Goal: Task Accomplishment & Management: Use online tool/utility

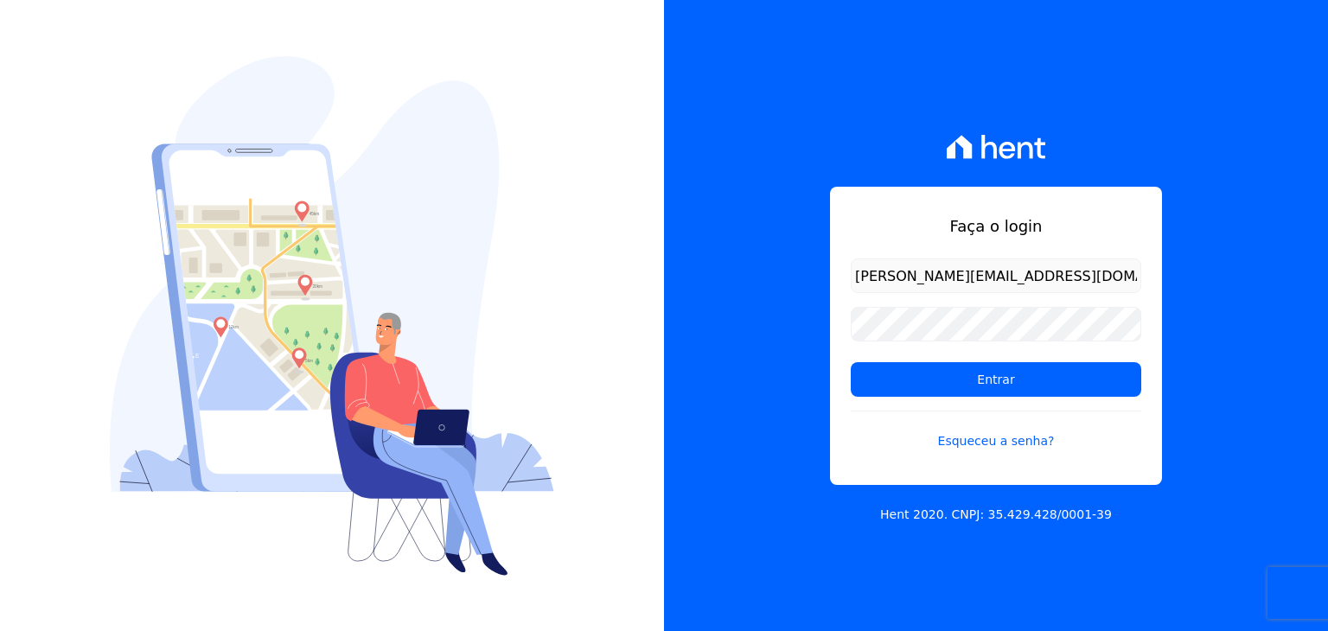
click at [792, 159] on div "Faça o login guilherme.farias@priori.com.vc Entrar Esqueceu a senha? Hent 2020.…" at bounding box center [996, 315] width 664 height 631
click at [889, 369] on input "Entrar" at bounding box center [996, 379] width 290 height 35
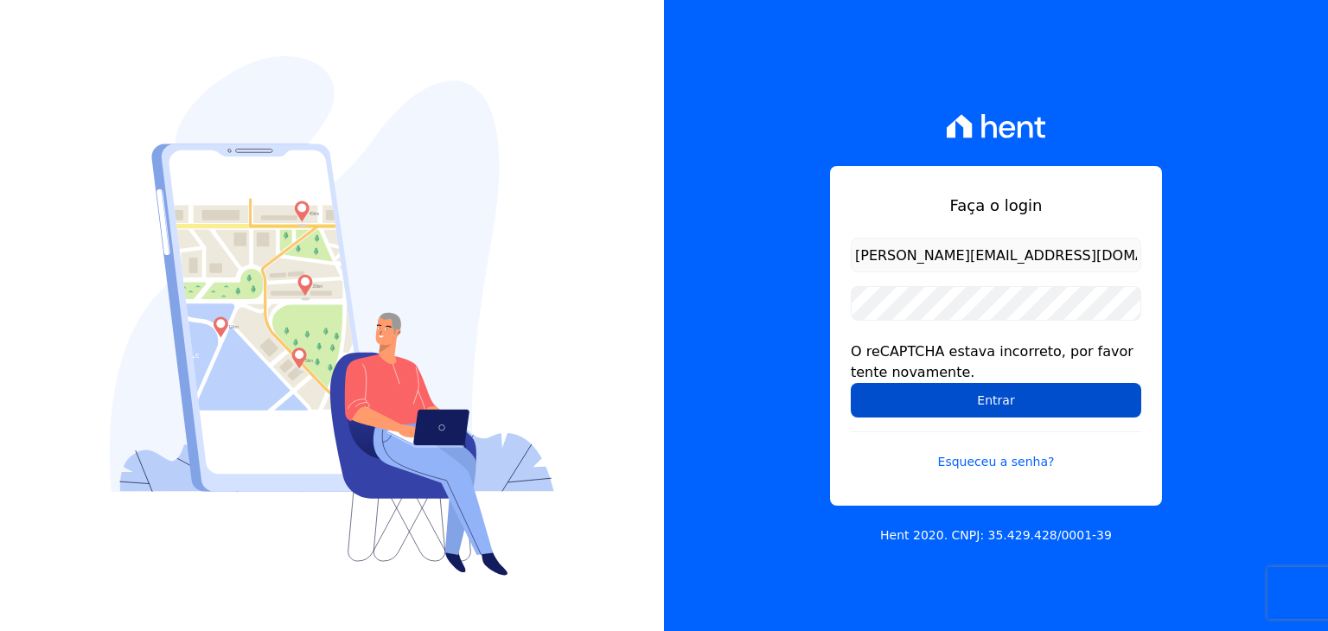
click at [916, 399] on input "Entrar" at bounding box center [996, 400] width 290 height 35
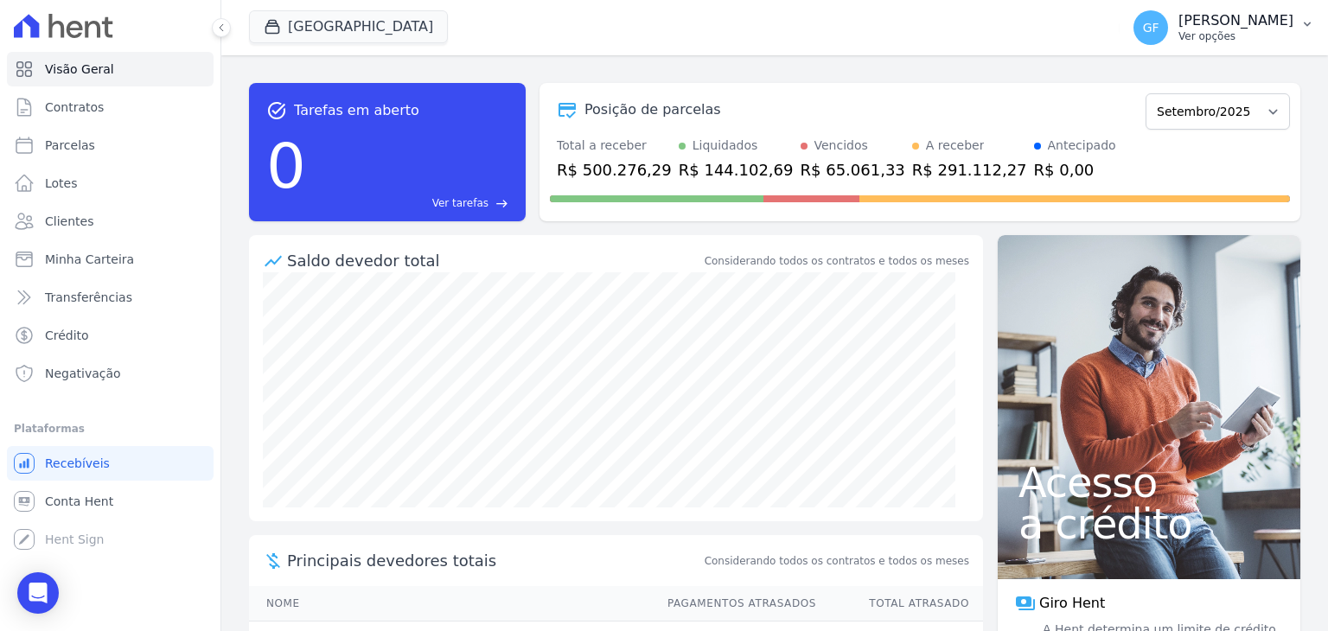
click at [1216, 38] on p "Ver opções" at bounding box center [1235, 36] width 115 height 14
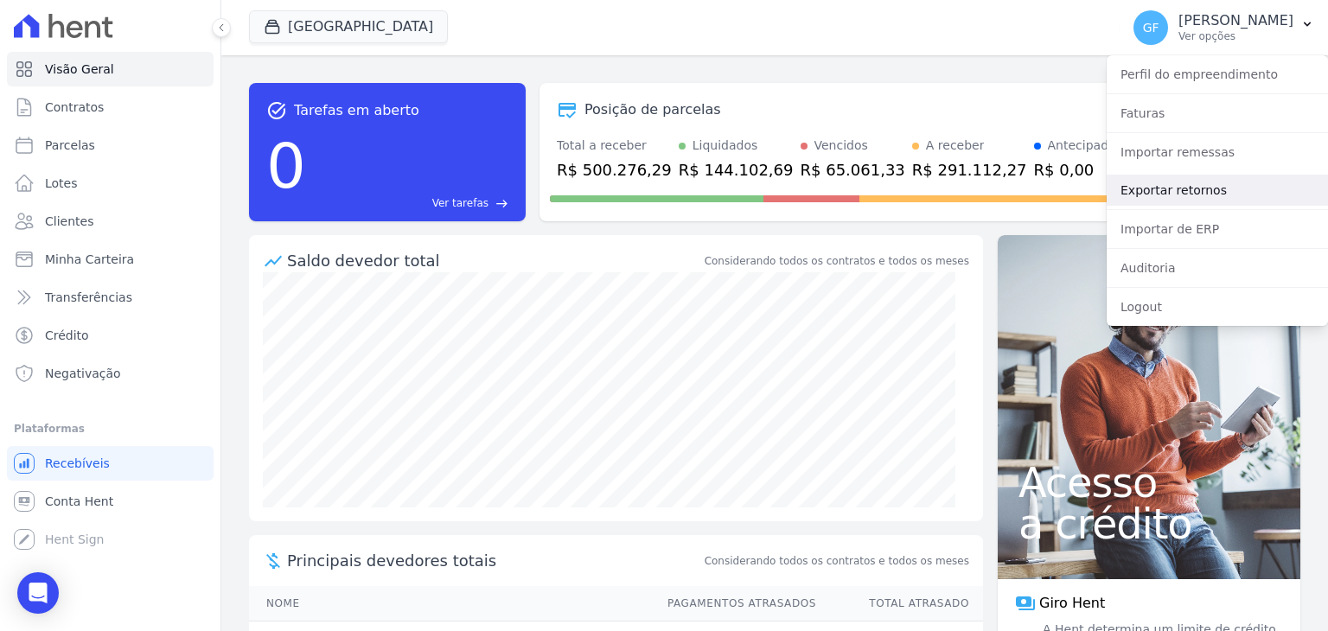
click at [1152, 191] on link "Exportar retornos" at bounding box center [1217, 190] width 221 height 31
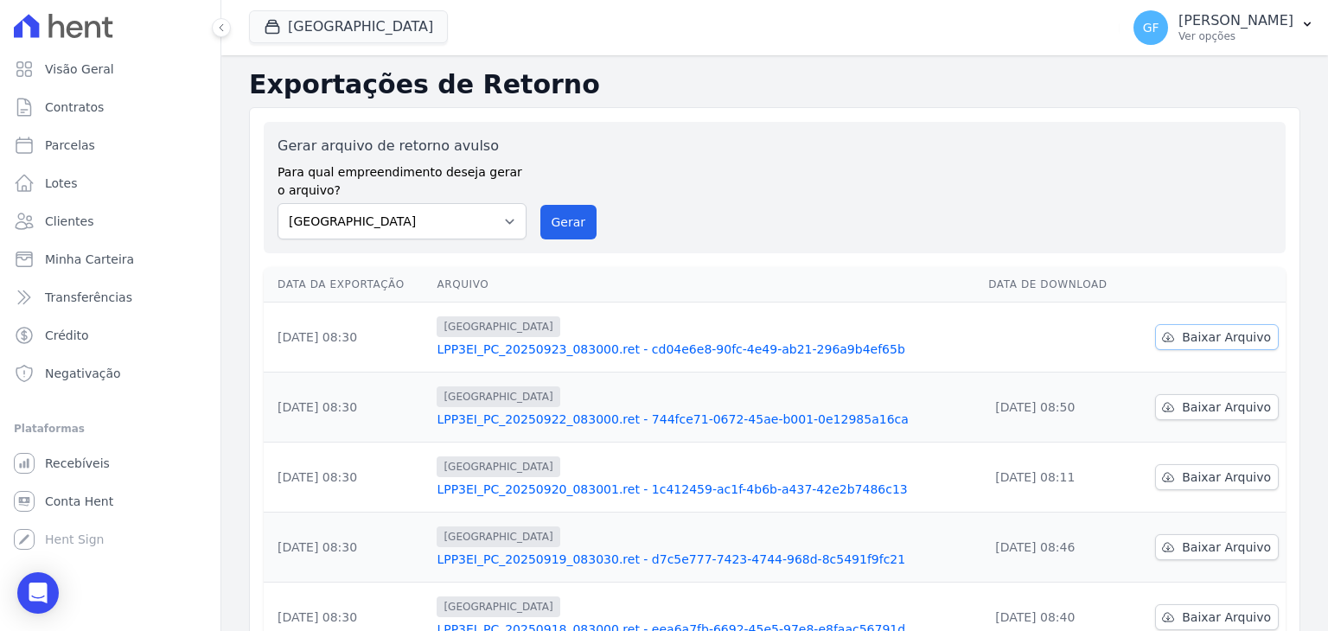
click at [1171, 333] on link "Baixar Arquivo" at bounding box center [1217, 337] width 124 height 26
click at [1223, 30] on p "Ver opções" at bounding box center [1235, 36] width 115 height 14
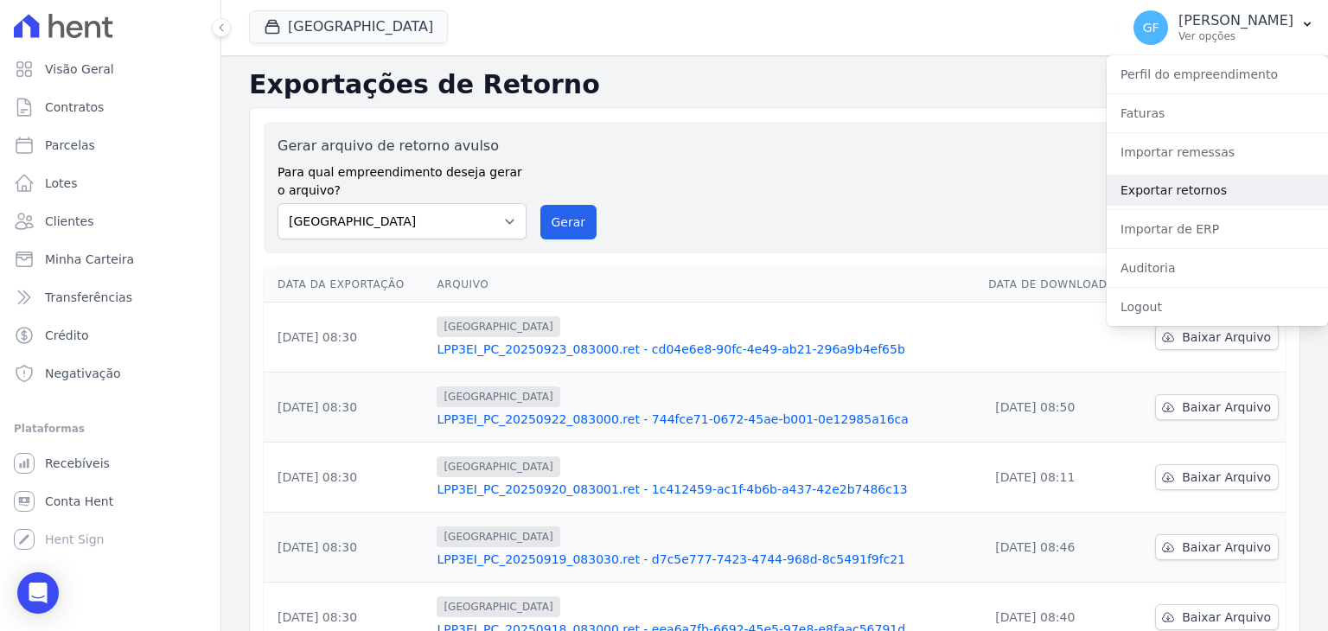
click at [1172, 200] on link "Exportar retornos" at bounding box center [1217, 190] width 221 height 31
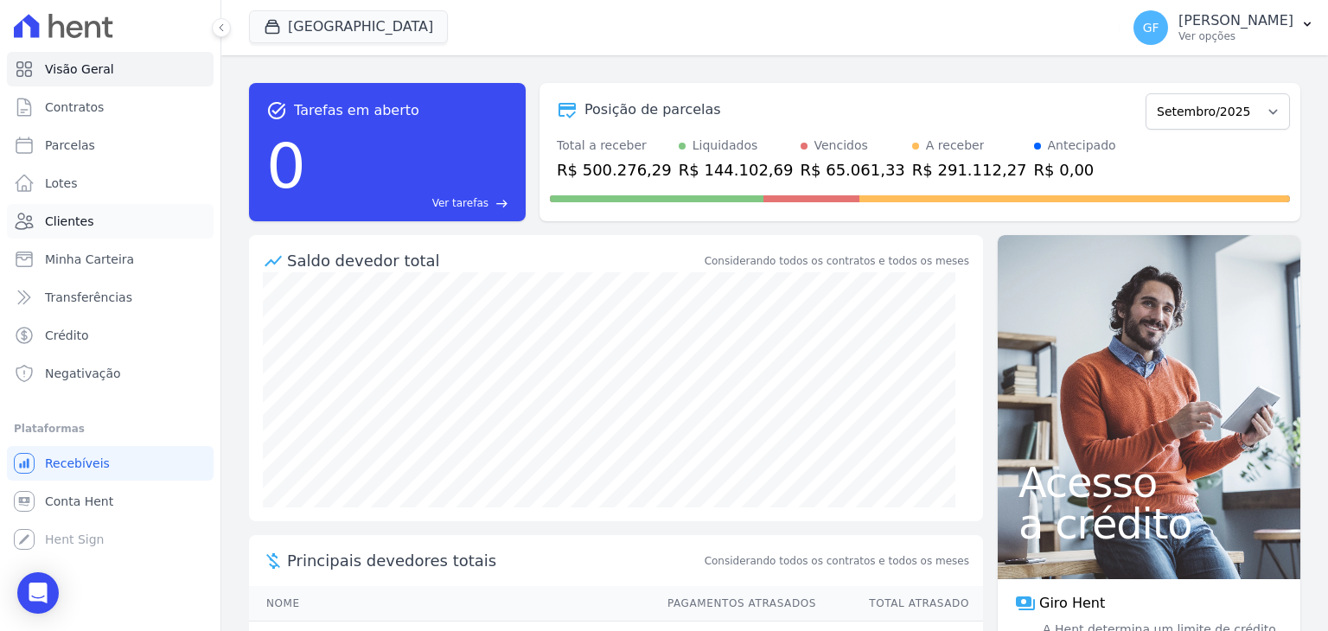
click at [83, 225] on span "Clientes" at bounding box center [69, 221] width 48 height 17
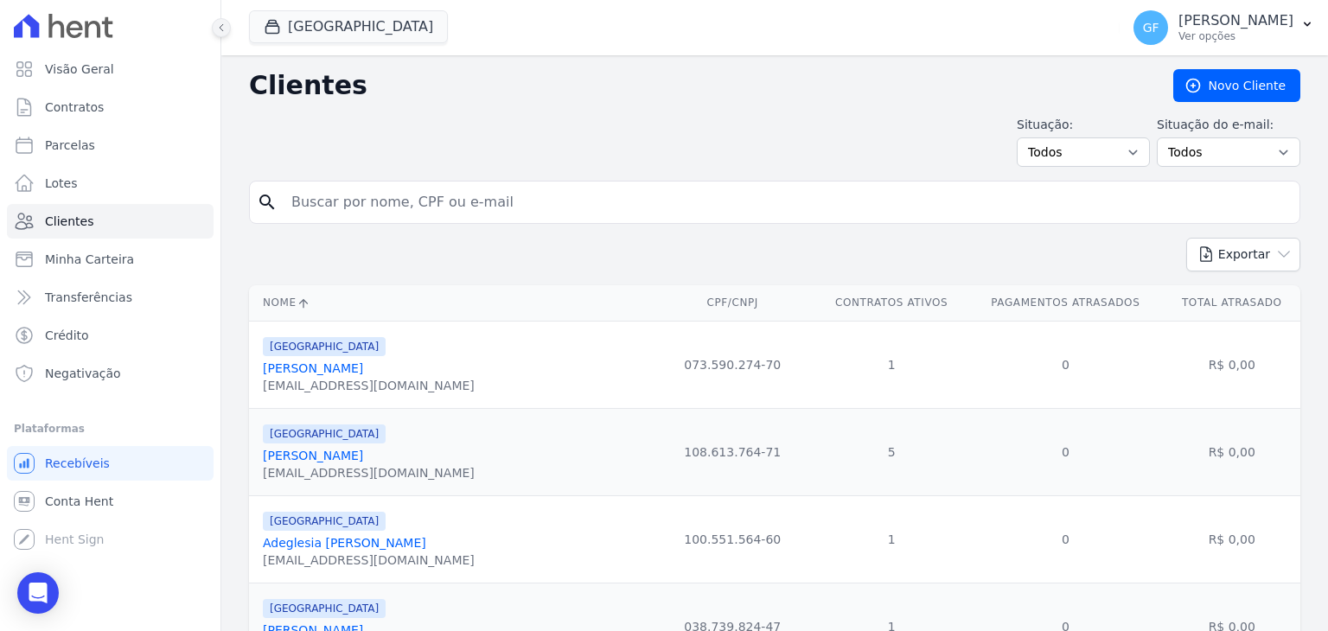
click at [218, 21] on button at bounding box center [221, 27] width 19 height 19
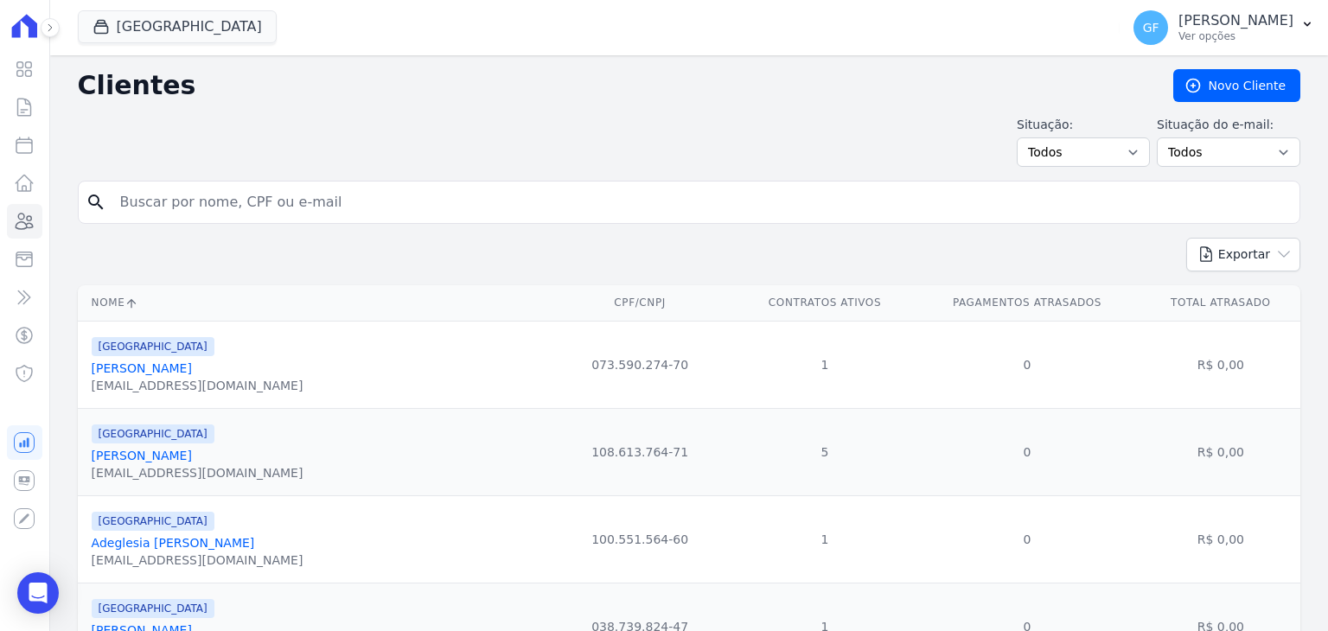
click at [315, 207] on input "search" at bounding box center [701, 202] width 1183 height 35
type input "lays s"
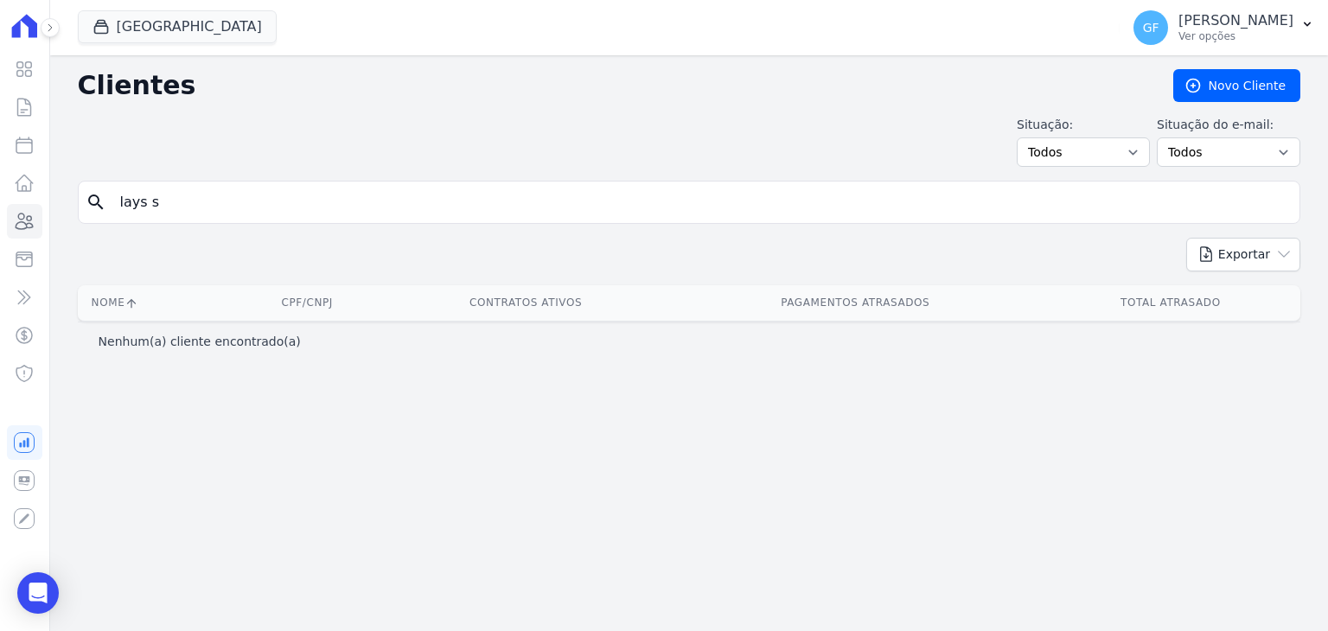
click at [184, 213] on input "lays s" at bounding box center [701, 202] width 1183 height 35
type input "lays"
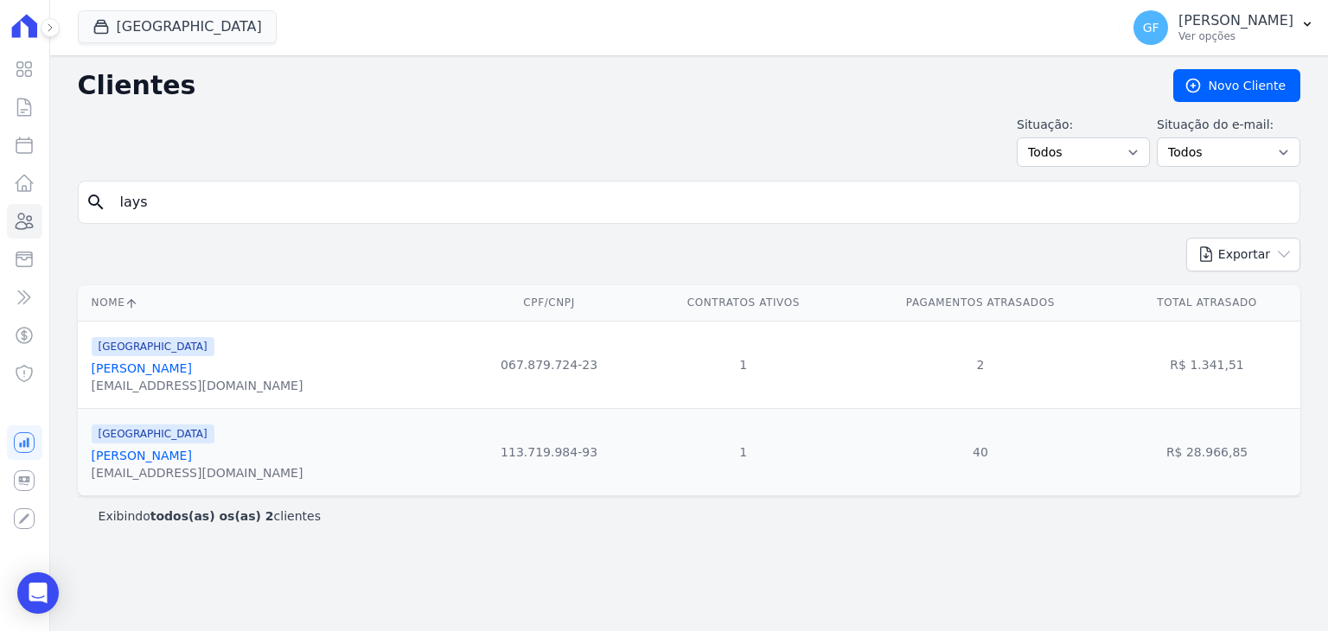
click at [187, 361] on link "[PERSON_NAME]" at bounding box center [142, 368] width 100 height 14
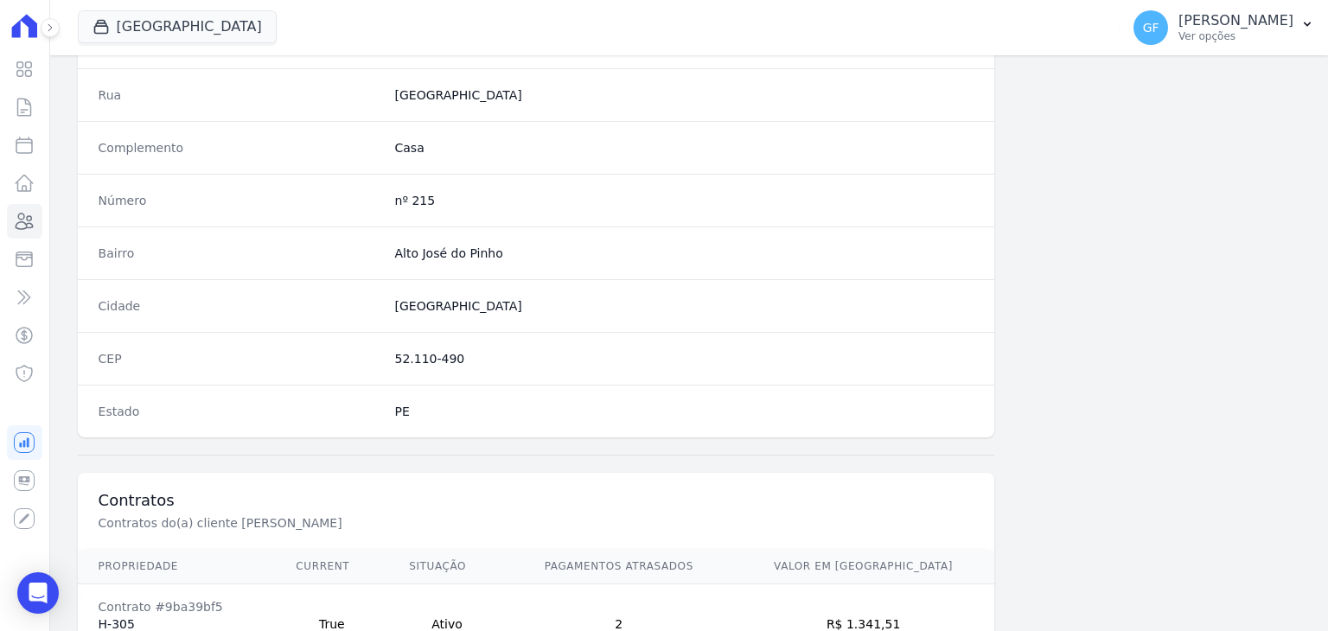
scroll to position [981, 0]
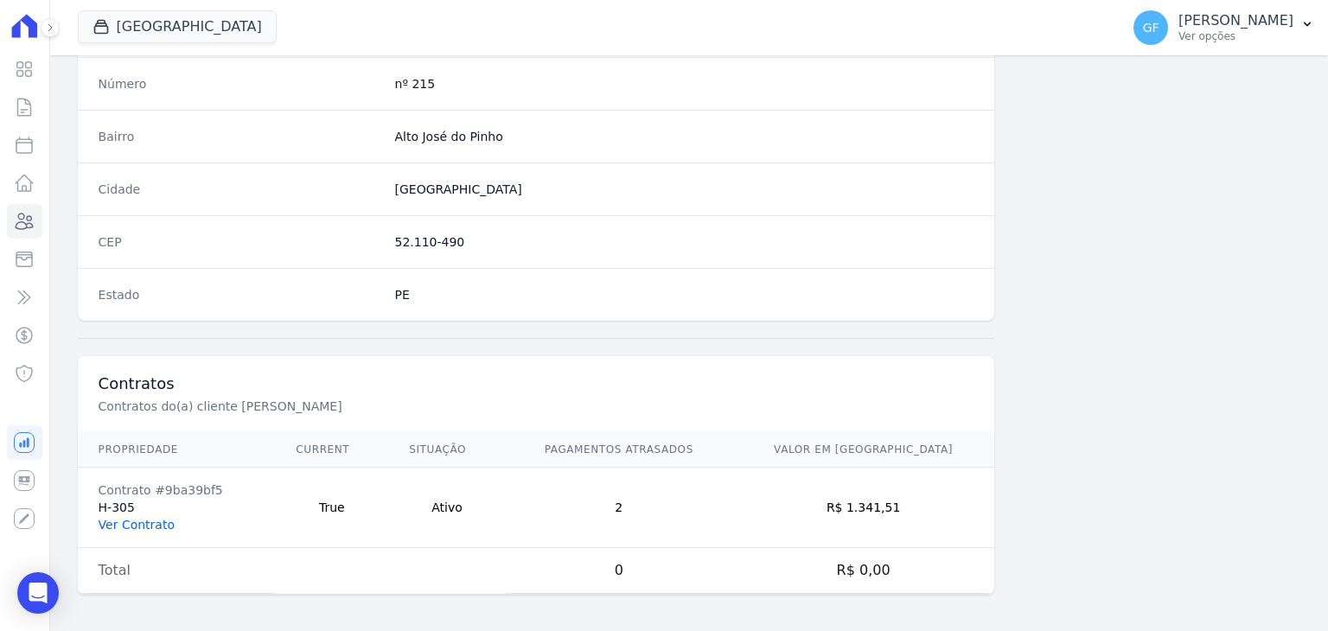
click at [143, 518] on link "Ver Contrato" at bounding box center [137, 525] width 76 height 14
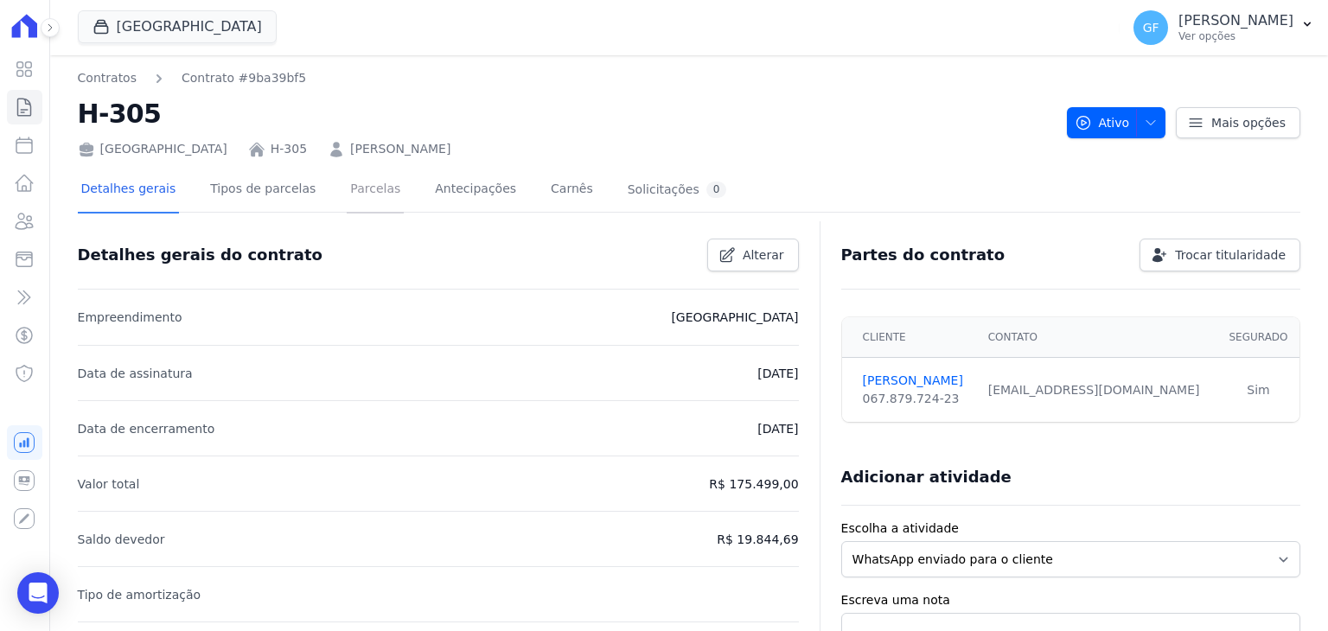
click at [349, 197] on link "Parcelas" at bounding box center [375, 191] width 57 height 46
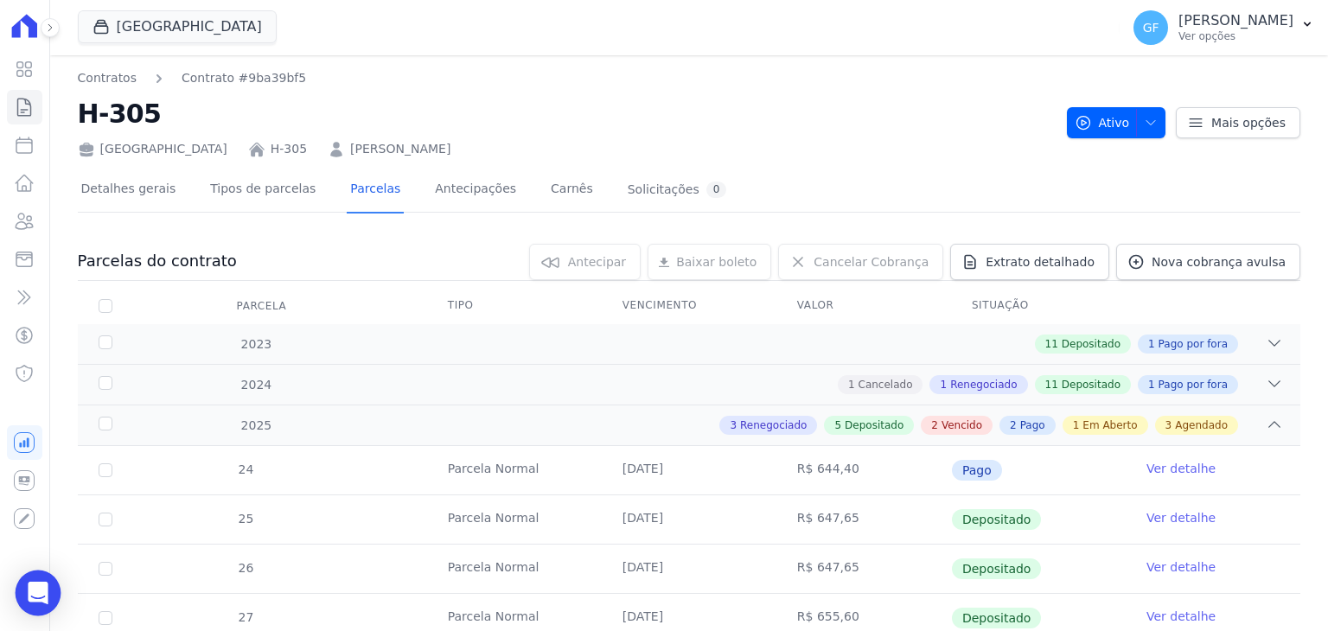
click at [41, 599] on icon "Open Intercom Messenger" at bounding box center [38, 593] width 20 height 22
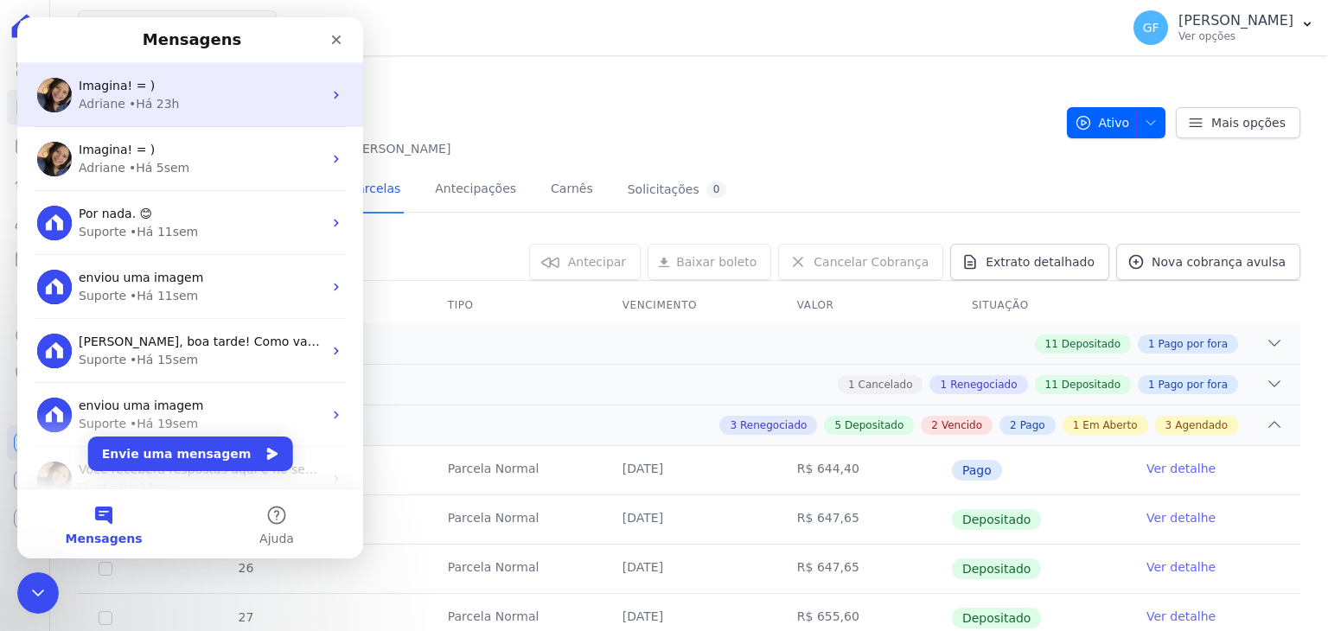
click at [128, 83] on span "Imagina! = )" at bounding box center [117, 86] width 76 height 14
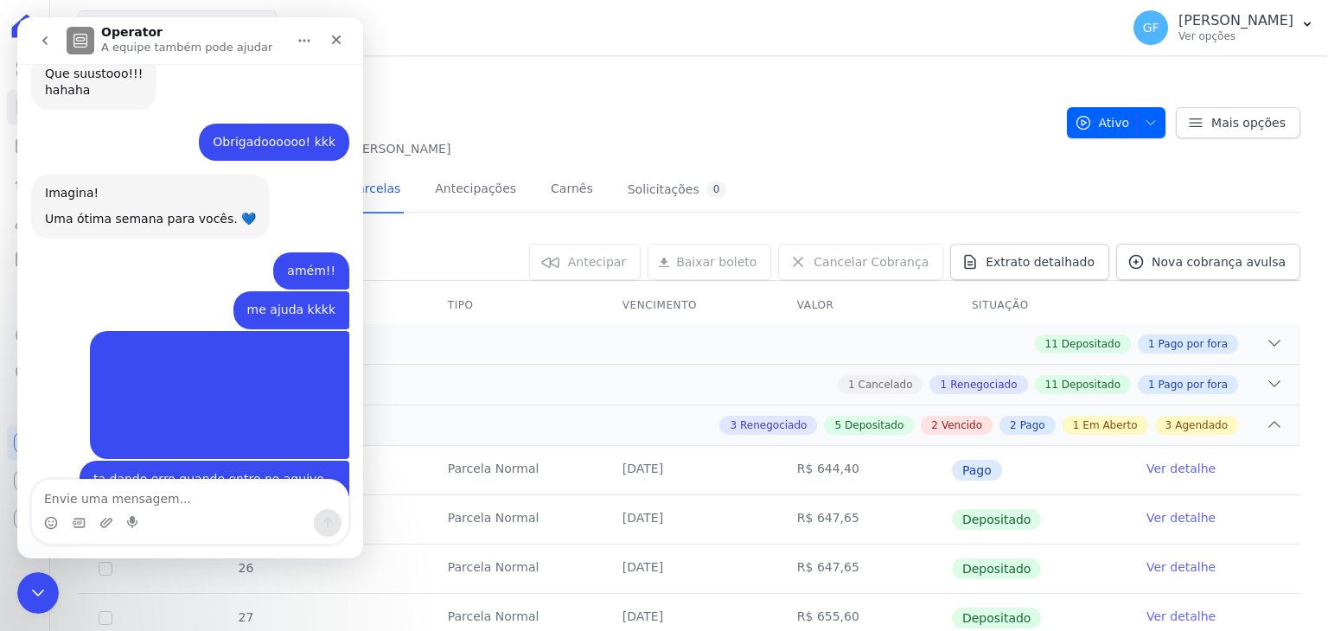
click at [97, 491] on textarea "Envie uma mensagem..." at bounding box center [190, 494] width 316 height 29
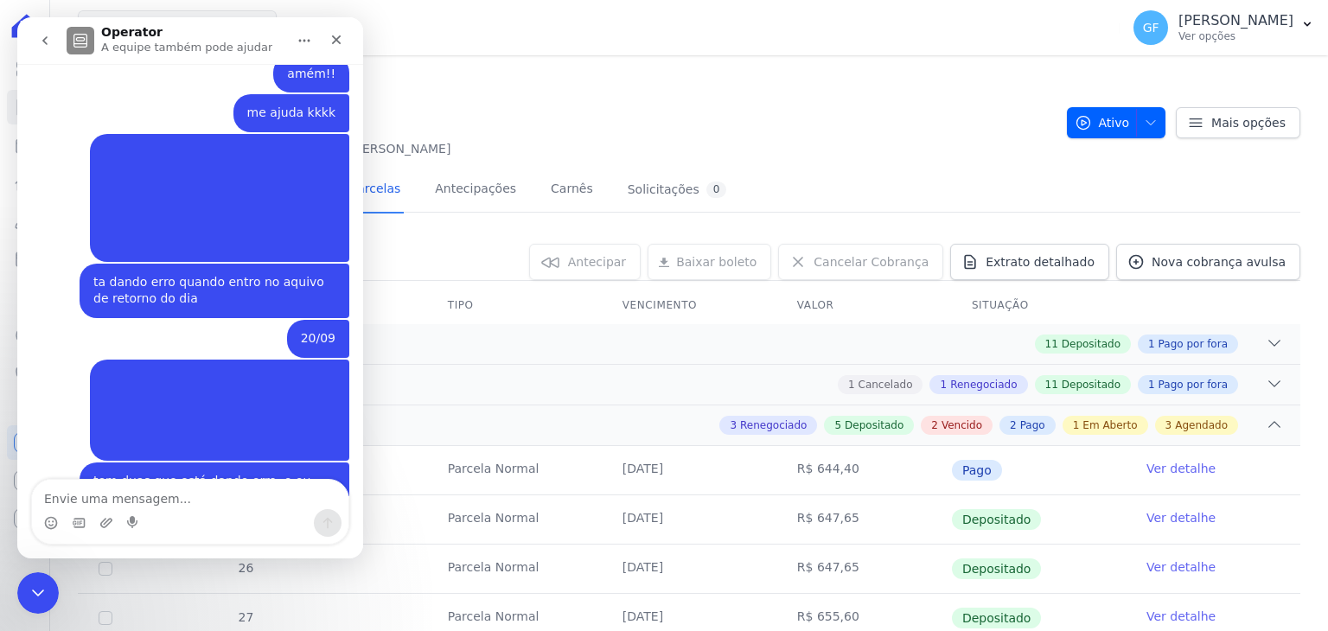
scroll to position [13120, 0]
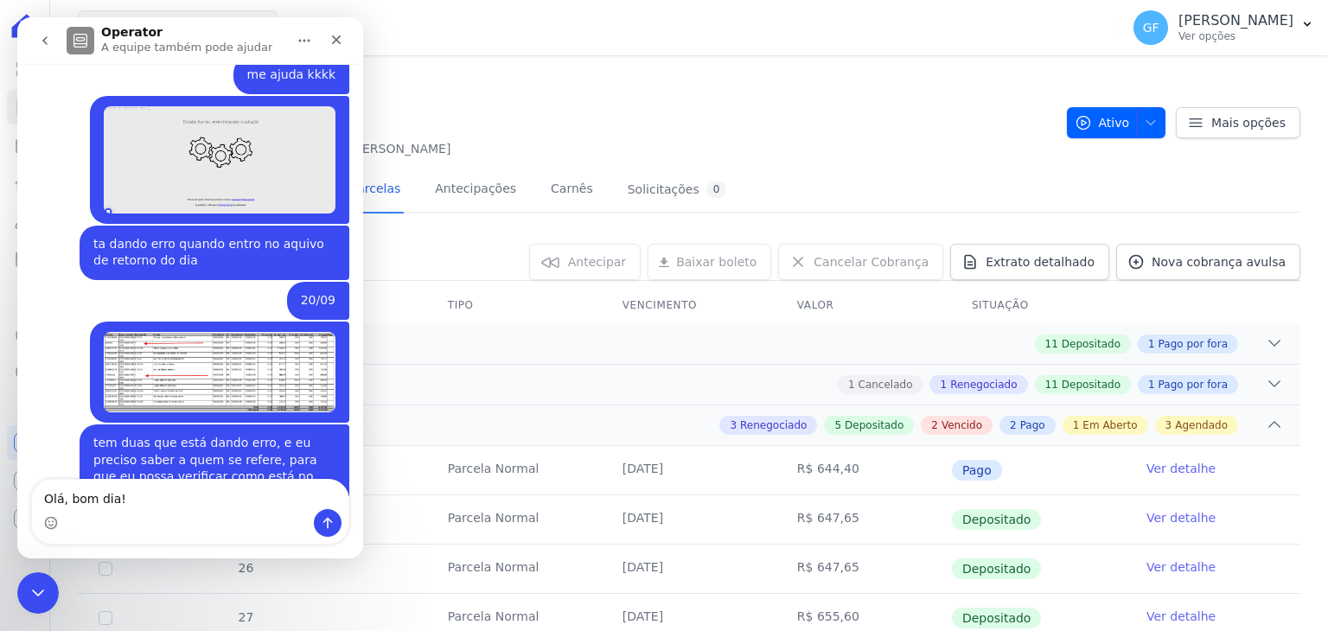
type textarea "Olá, bom dia!"
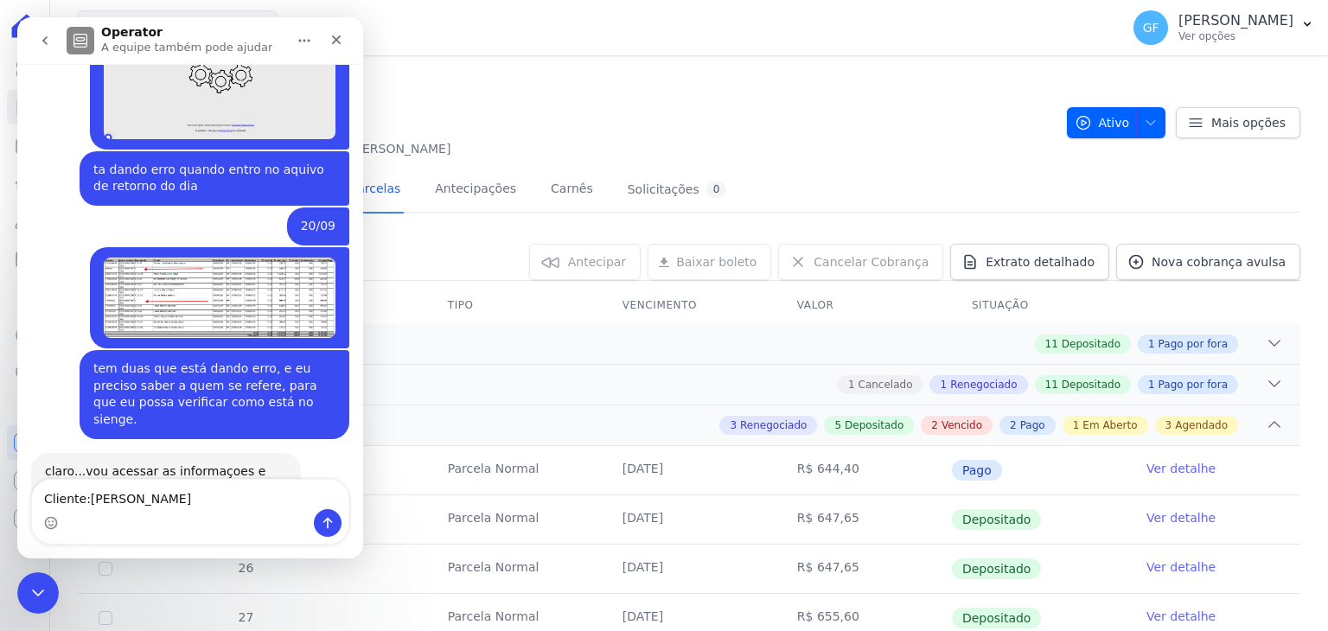
type textarea "Cliente: [PERSON_NAME]"
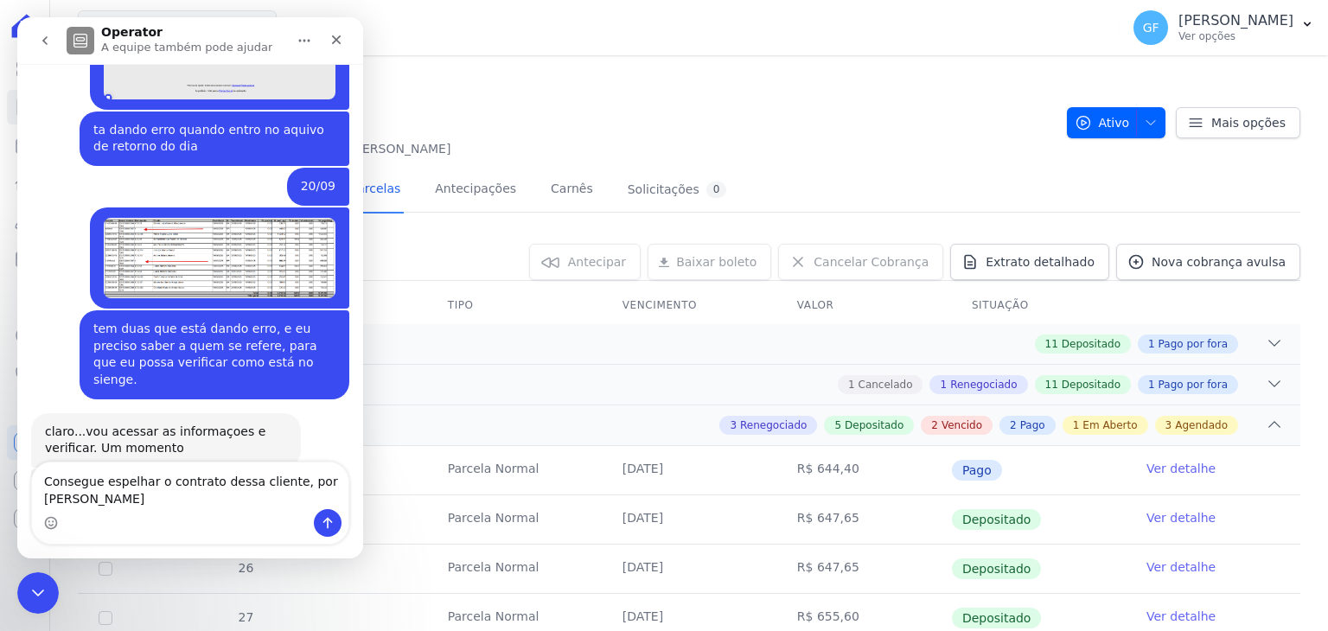
scroll to position [13251, 0]
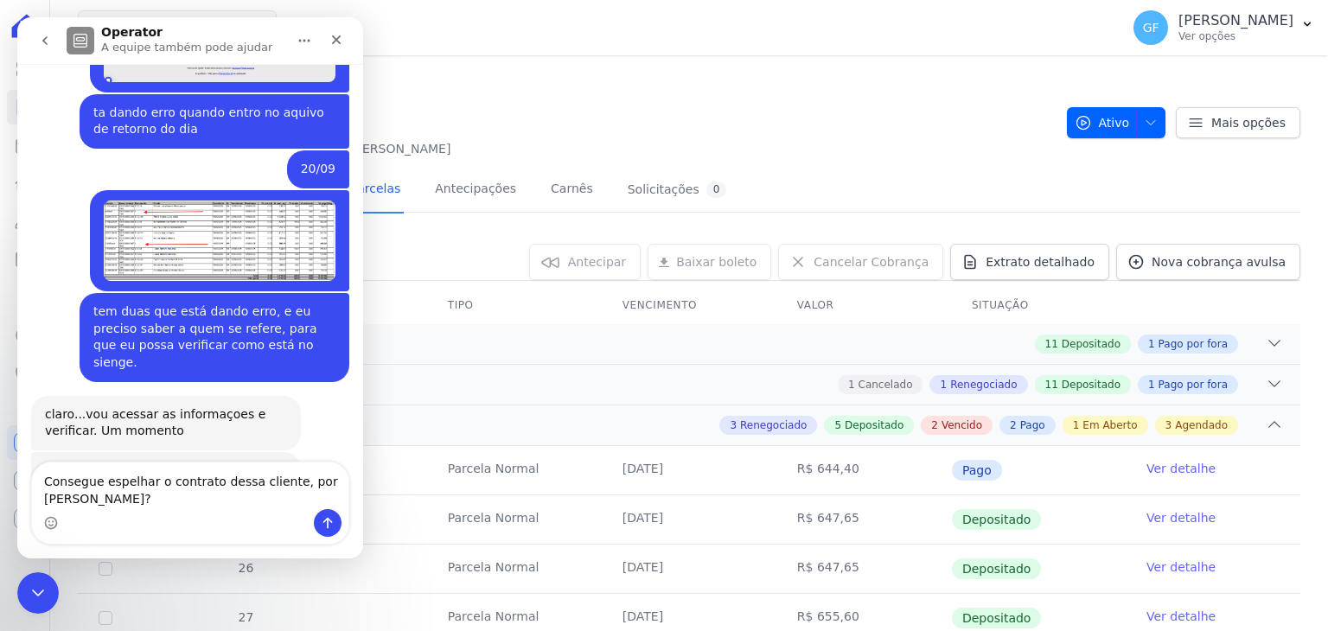
type textarea "Consegue espelhar o contrato dessa cliente, por [PERSON_NAME]?"
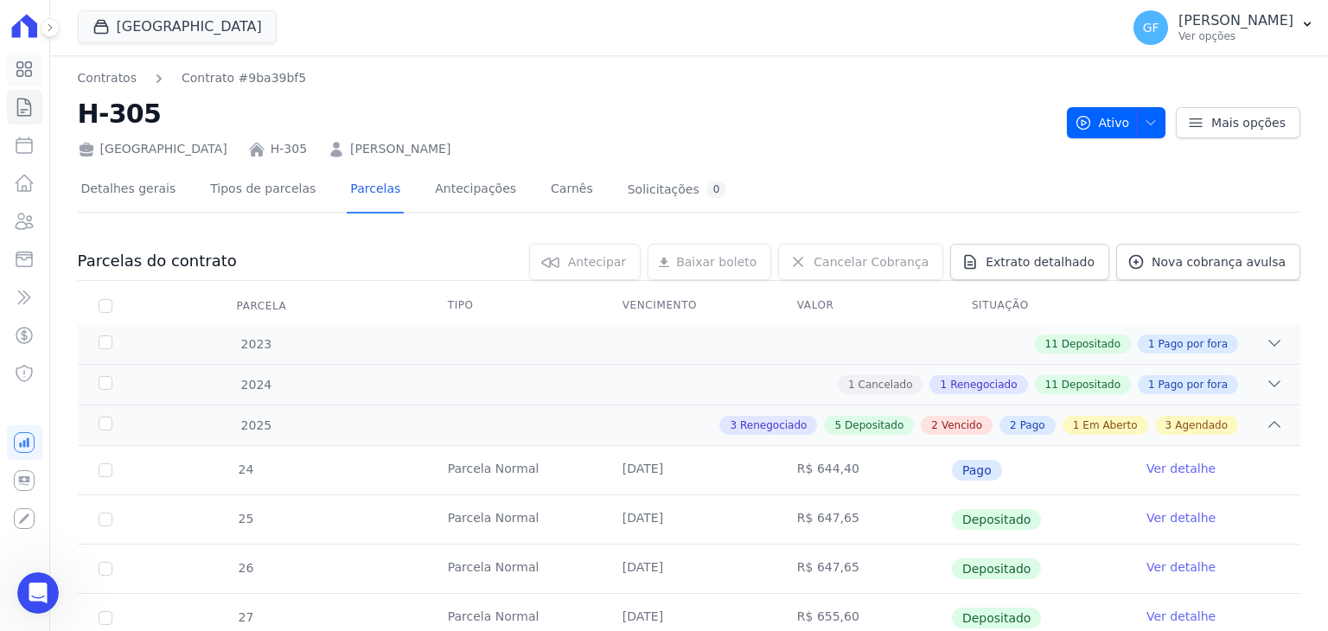
scroll to position [13289, 0]
click at [19, 67] on icon at bounding box center [24, 69] width 15 height 15
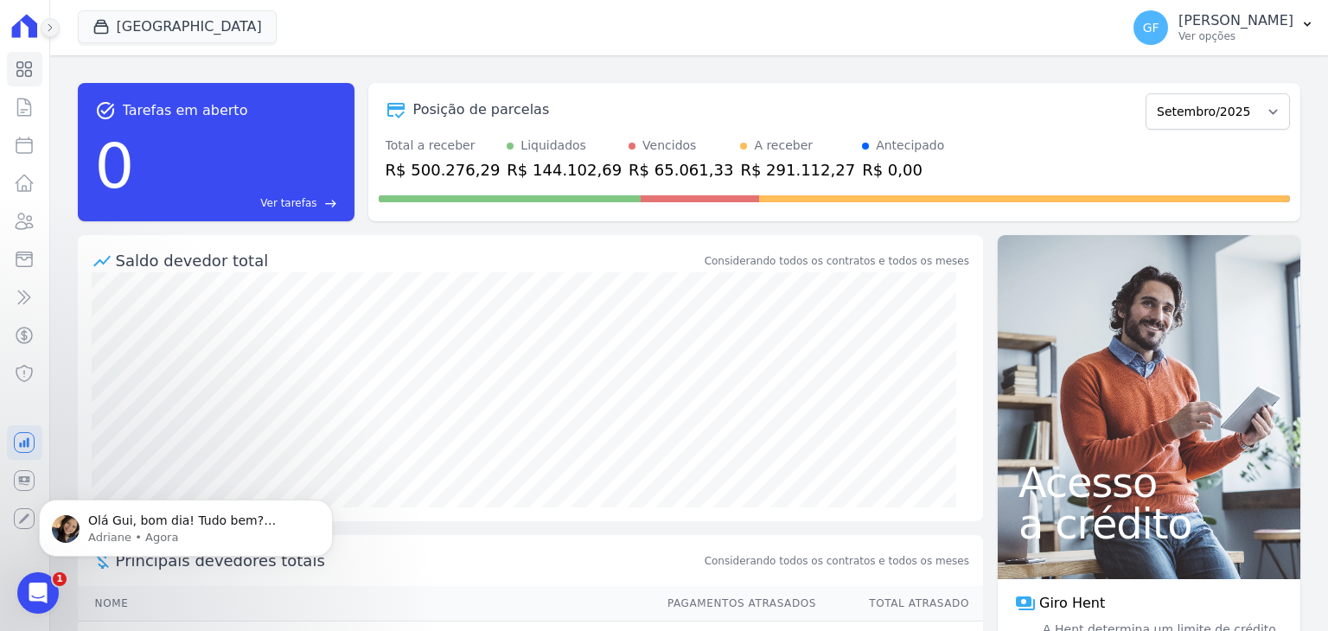
click at [57, 22] on button at bounding box center [50, 27] width 19 height 19
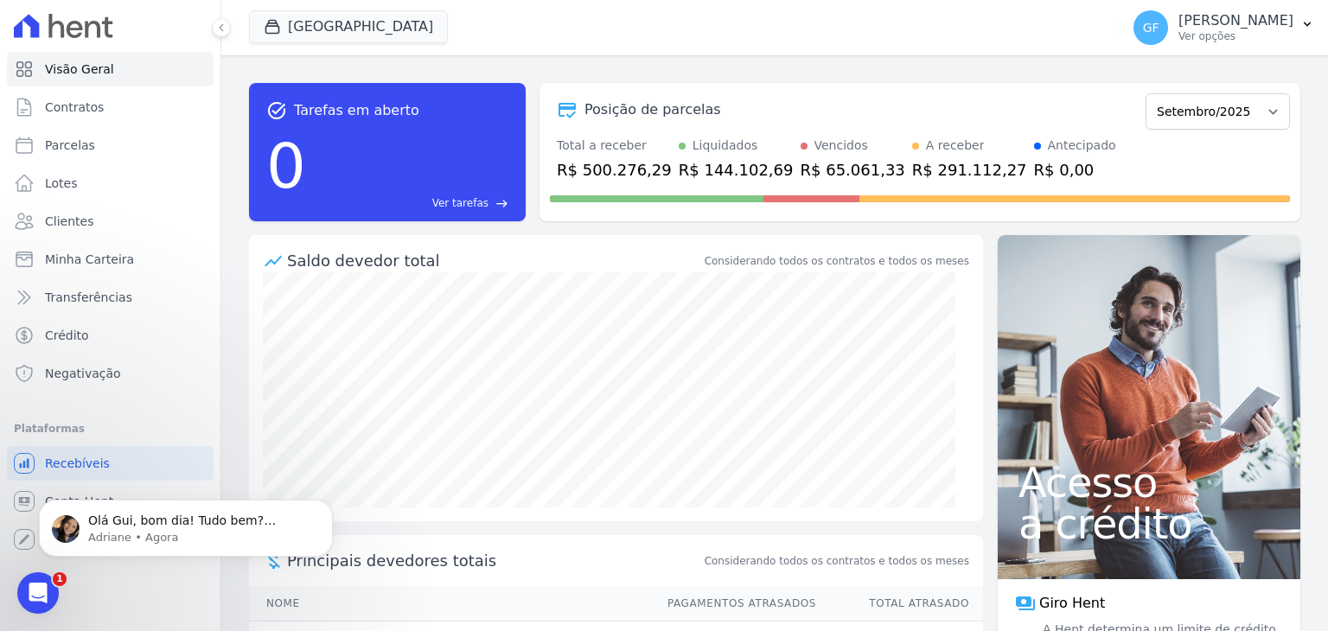
click at [20, 511] on body "Olá Gui, bom dia! Tudo bem? Prontinho. Dado o comando para espelhamento. ; ) [P…" at bounding box center [186, 523] width 332 height 107
click at [31, 588] on icon "Abertura do Messenger da Intercom" at bounding box center [36, 591] width 29 height 29
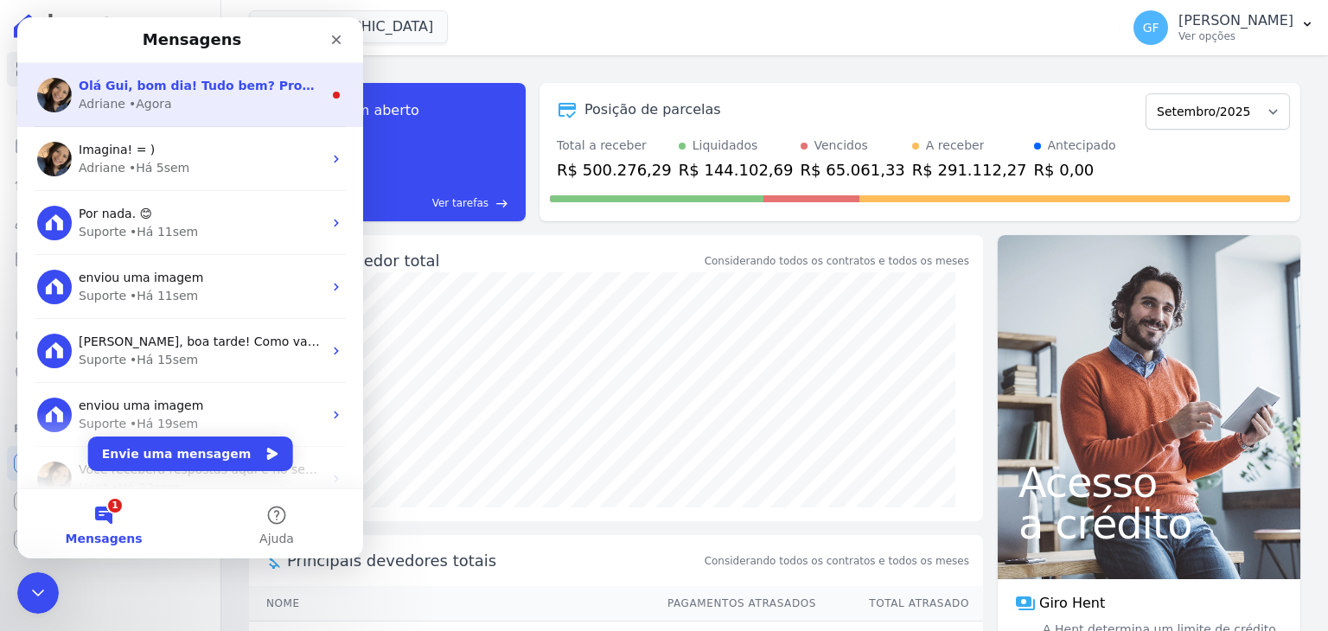
click at [227, 98] on div "Adriane • Agora" at bounding box center [201, 104] width 244 height 18
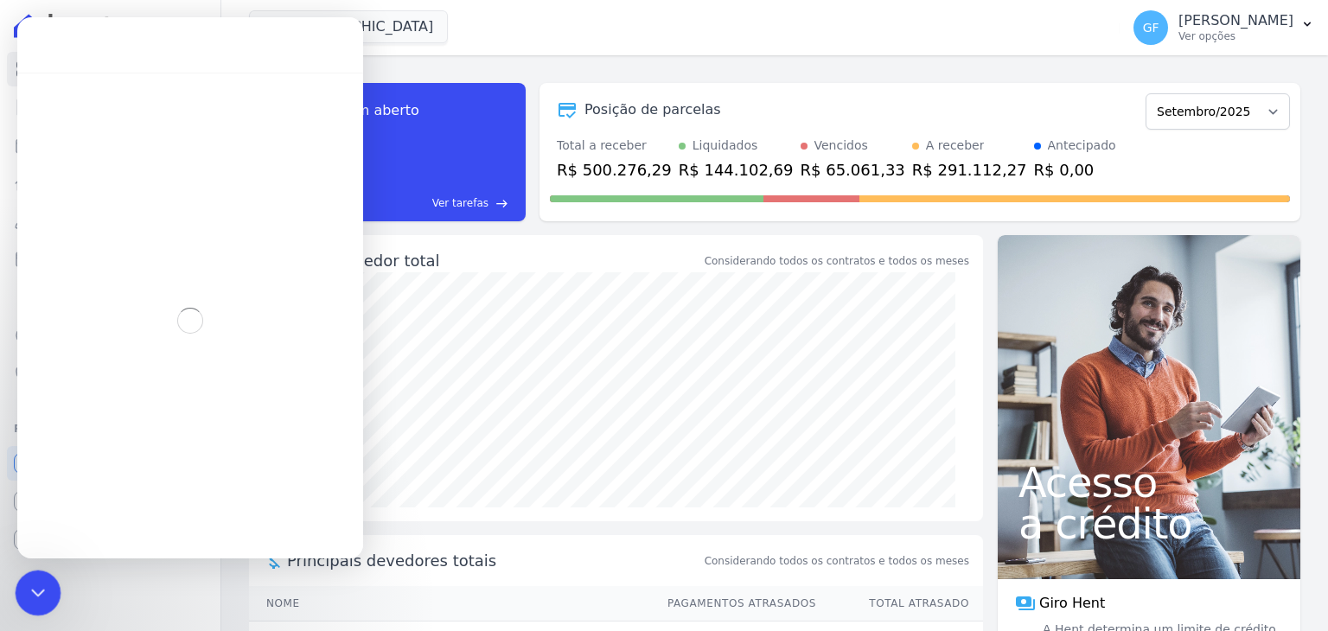
click at [36, 587] on icon "Encerramento do Messenger da Intercom" at bounding box center [35, 590] width 21 height 21
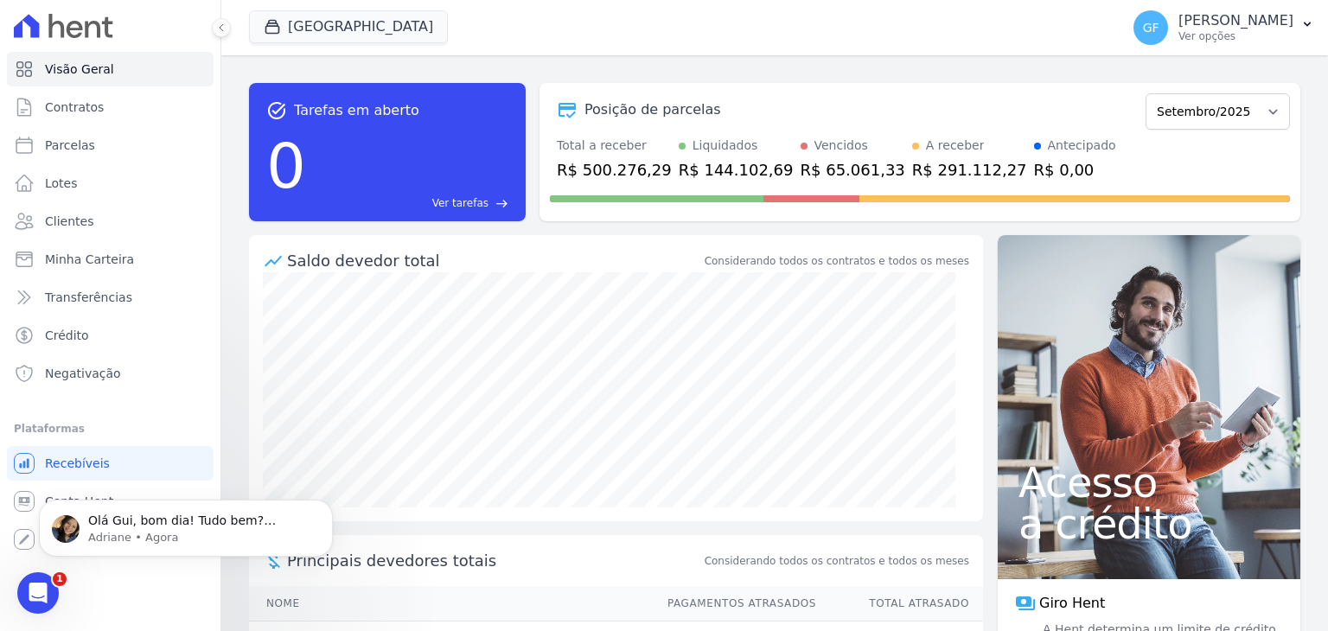
click at [102, 514] on p "Olá Gui, bom dia! Tudo bem? Prontinho. Dado o comando para espelhamento. ; )" at bounding box center [199, 521] width 223 height 17
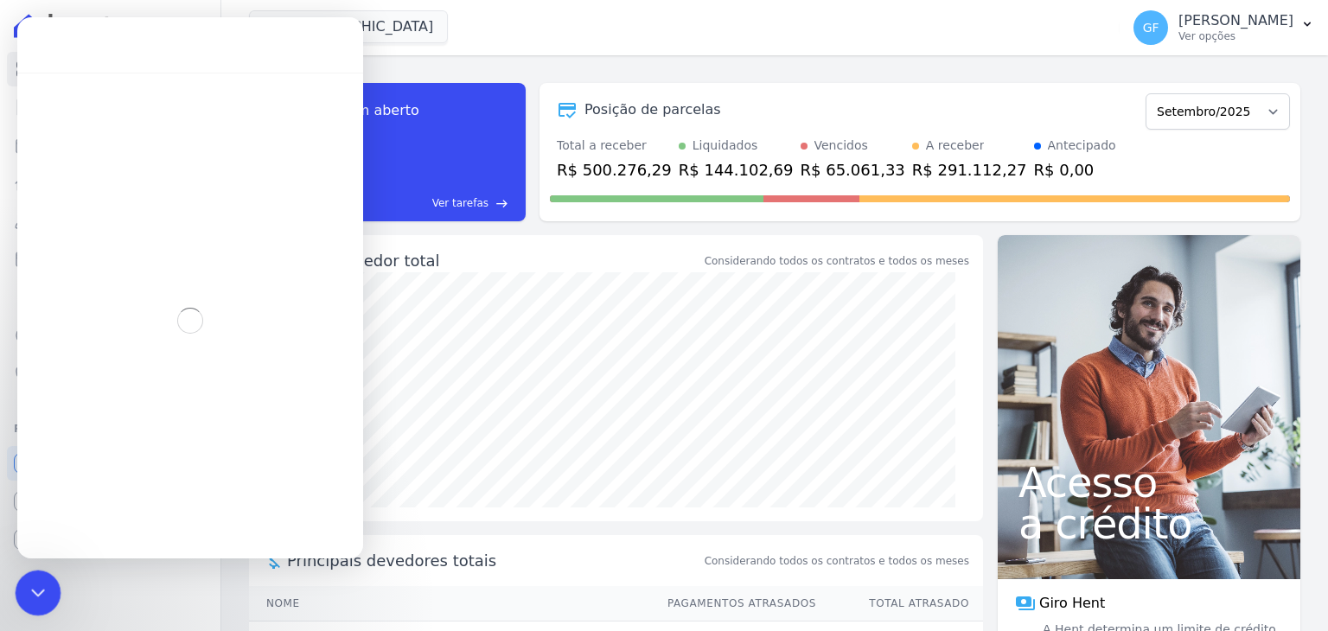
click at [42, 596] on icon "Encerramento do Messenger da Intercom" at bounding box center [35, 590] width 21 height 21
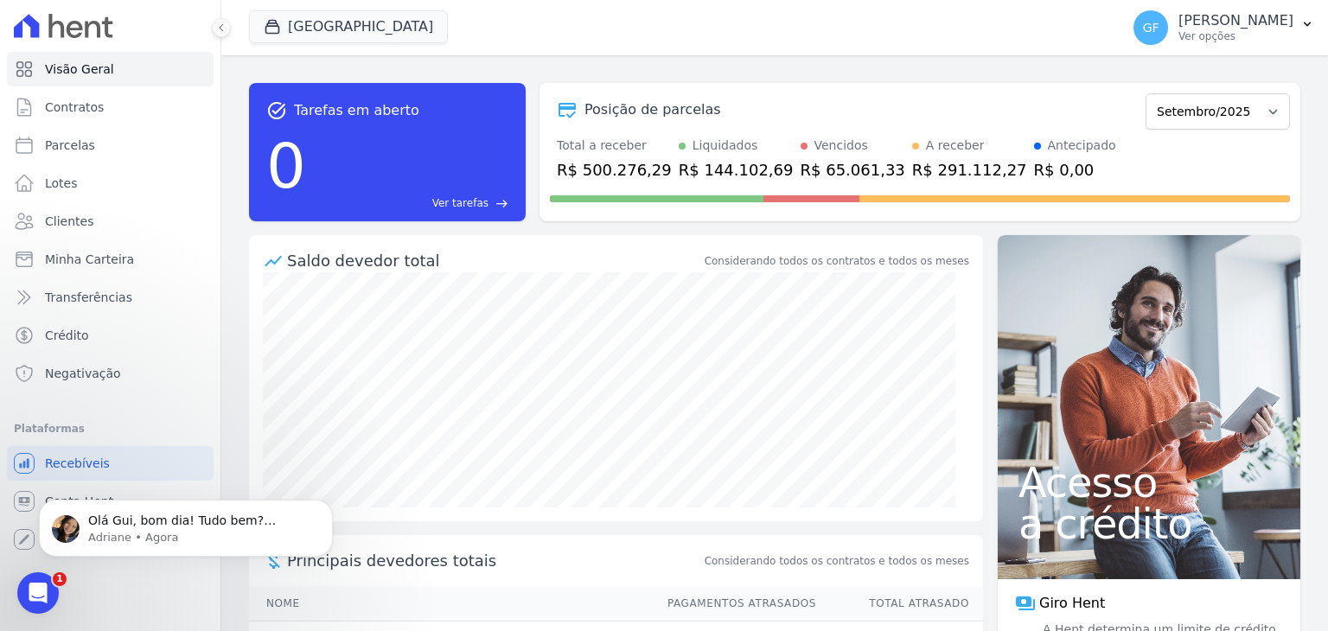
click at [28, 500] on div "Olá Gui, bom dia! Tudo bem? Prontinho. Dado o comando para espelhamento. ; ) [P…" at bounding box center [186, 449] width 318 height 216
click at [272, 521] on p "Olá Gui, bom dia! Tudo bem? Prontinho. Dado o comando para espelhamento. ; )" at bounding box center [199, 521] width 223 height 17
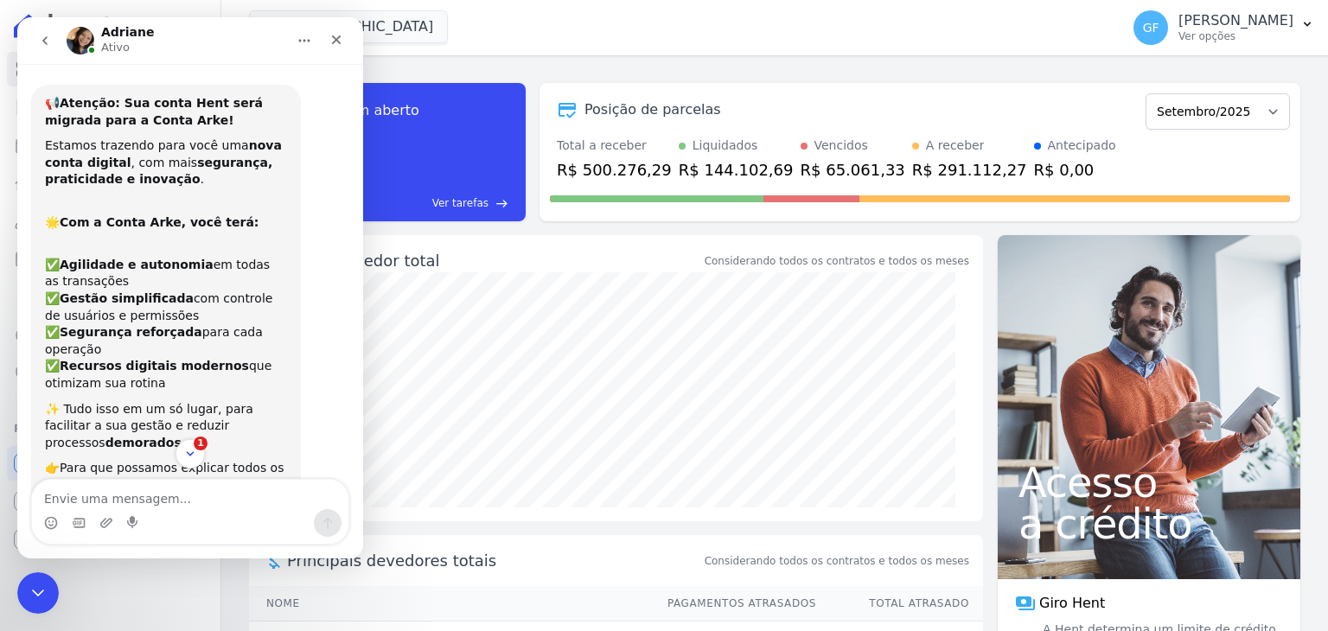
scroll to position [3, 0]
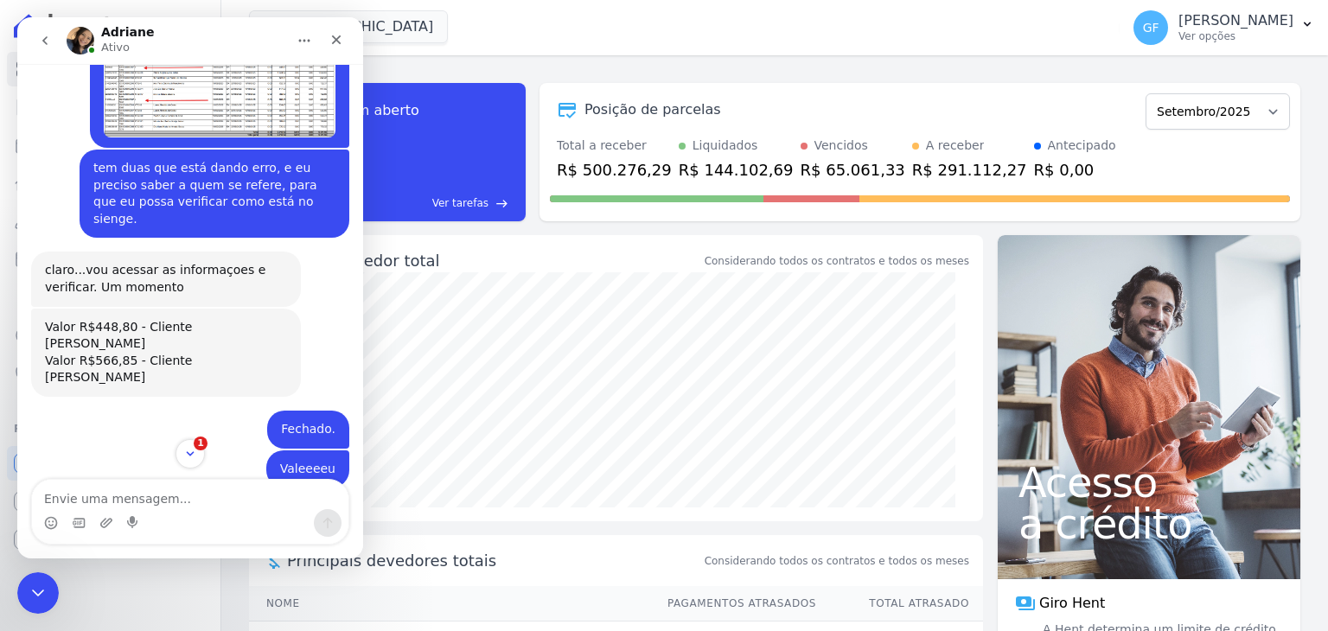
click at [164, 571] on div "Visão Geral Contratos [GEOGRAPHIC_DATA] Lotes Clientes Minha Carteira Transferê…" at bounding box center [110, 315] width 220 height 631
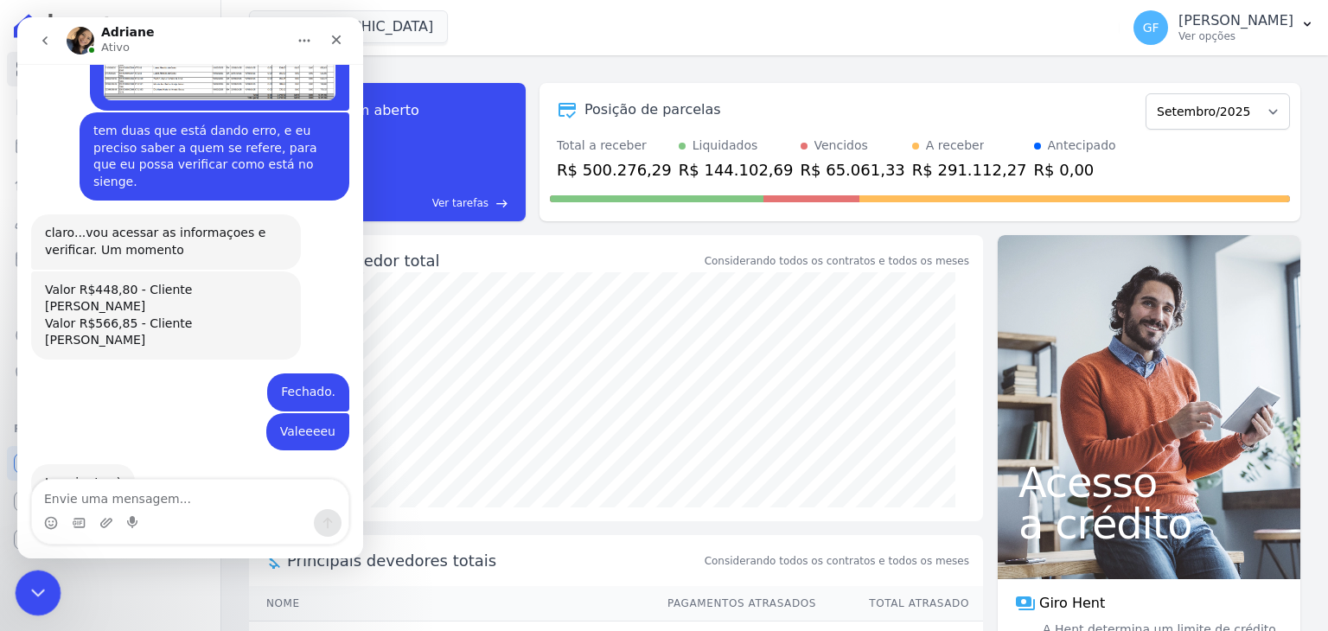
click at [15, 588] on div "Encerramento do Messenger da Intercom" at bounding box center [35, 590] width 41 height 41
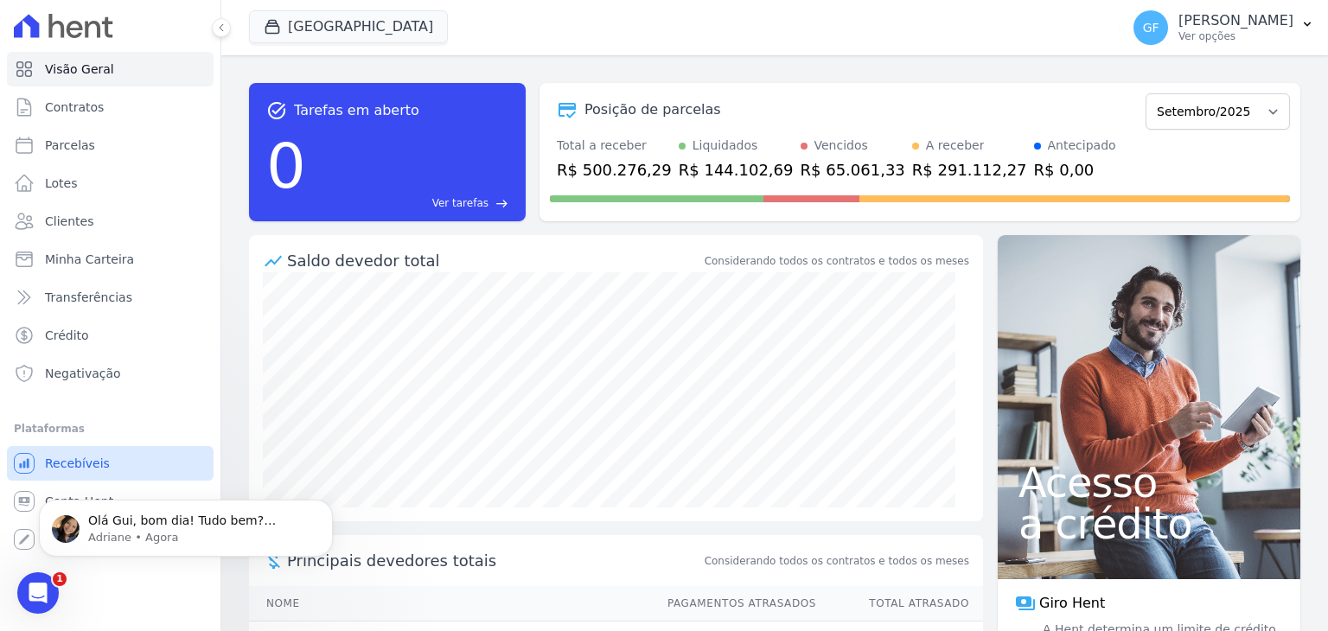
scroll to position [0, 0]
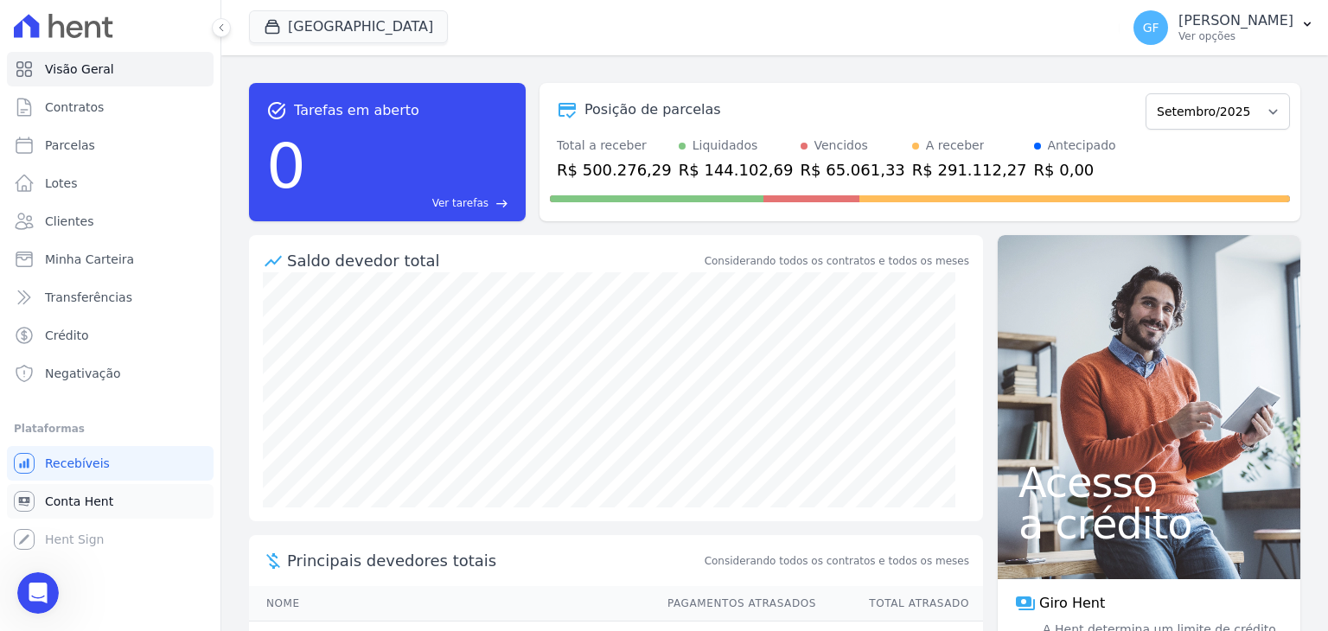
click at [20, 497] on icon at bounding box center [24, 501] width 11 height 9
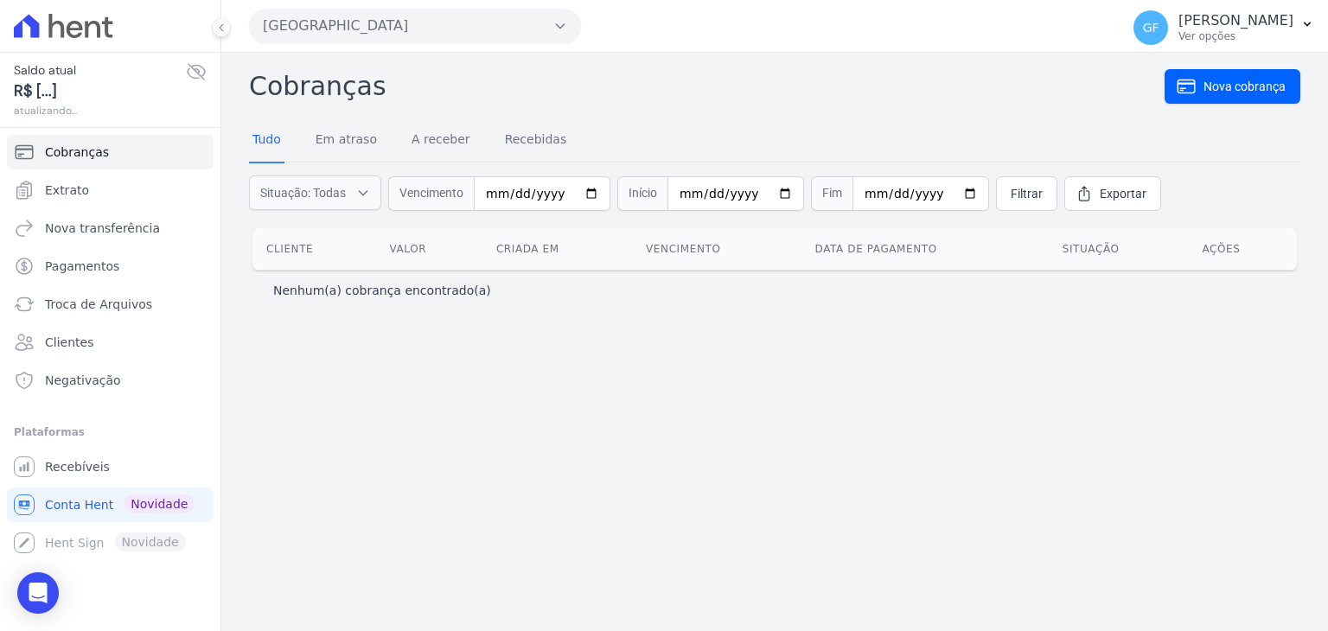
click at [198, 78] on icon at bounding box center [196, 72] width 17 height 16
drag, startPoint x: 90, startPoint y: 93, endPoint x: 38, endPoint y: 99, distance: 52.1
click at [38, 99] on span "R$ 1.423,61" at bounding box center [100, 91] width 172 height 23
copy span "1.423,61"
click at [55, 185] on span "Extrato" at bounding box center [67, 190] width 44 height 17
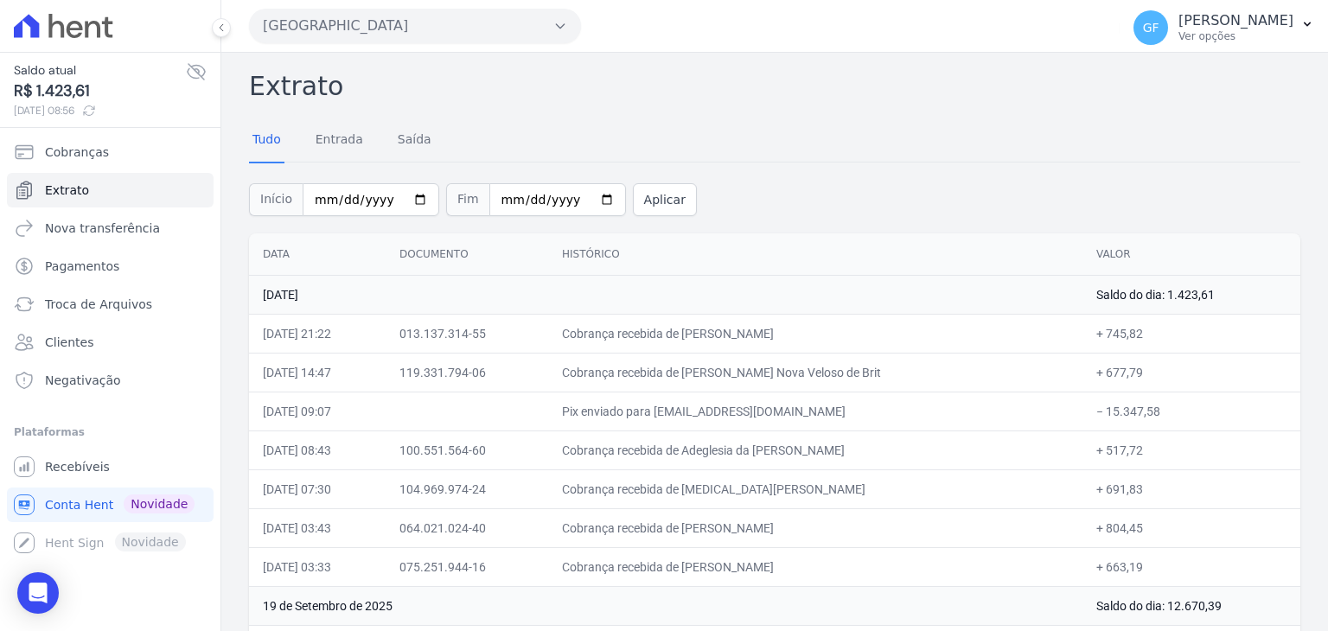
drag, startPoint x: 608, startPoint y: 328, endPoint x: 1162, endPoint y: 381, distance: 556.7
click at [995, 183] on div "Início [DATE] Fim [DATE] Aplicar" at bounding box center [774, 198] width 1051 height 72
click at [40, 579] on div "Open Intercom Messenger" at bounding box center [39, 594] width 46 height 46
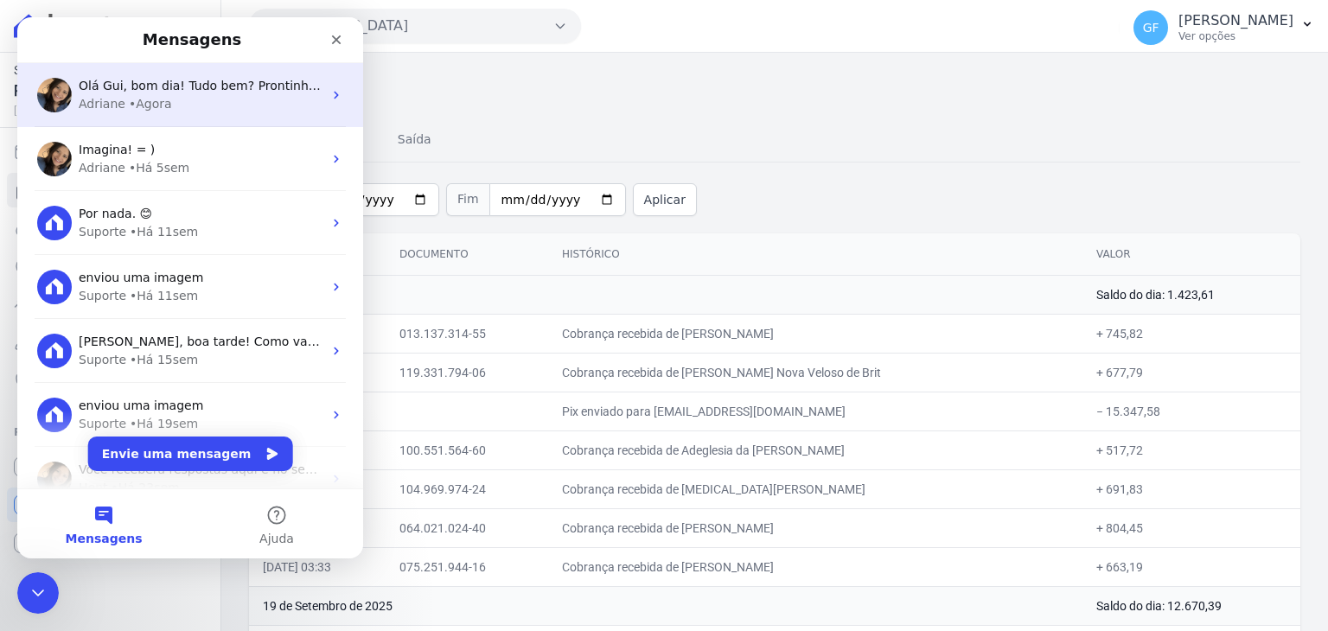
click at [137, 74] on div "Olá Gui, bom dia! Tudo bem? Prontinho. Dado o comando para espelhamento. ; ) [P…" at bounding box center [190, 95] width 346 height 64
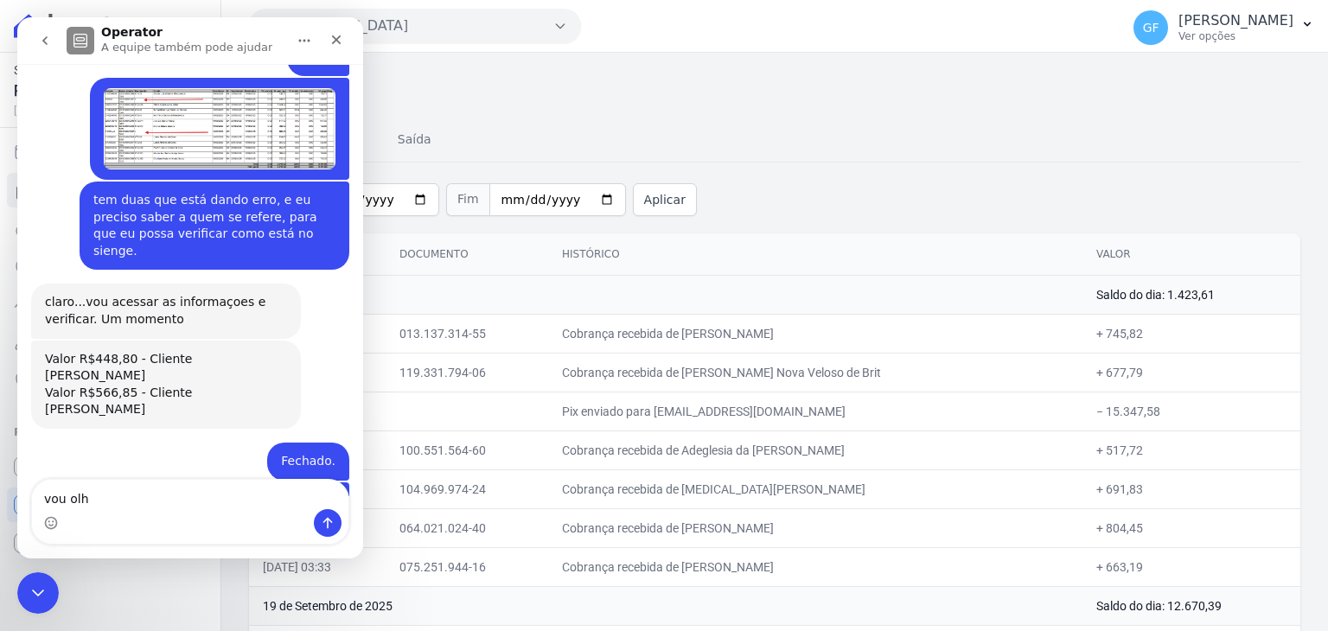
scroll to position [13192, 0]
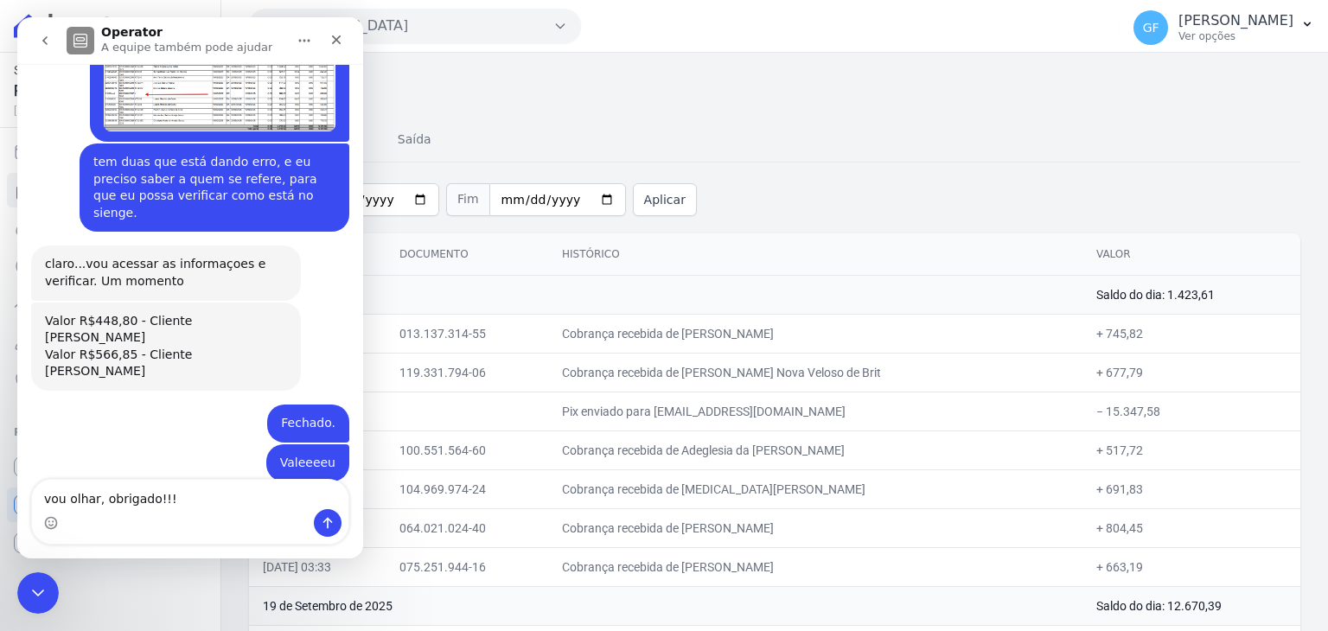
type textarea "vou olhar, obrigado!!!!"
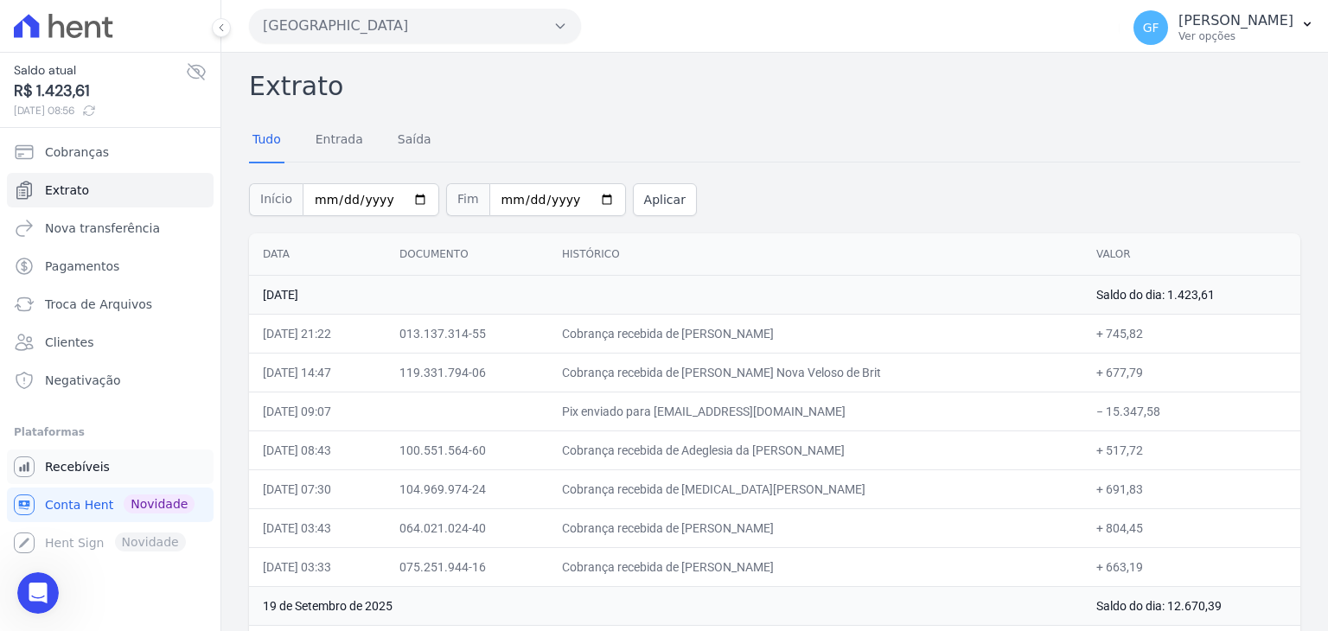
scroll to position [13244, 0]
click at [76, 465] on span "Recebíveis" at bounding box center [77, 466] width 65 height 17
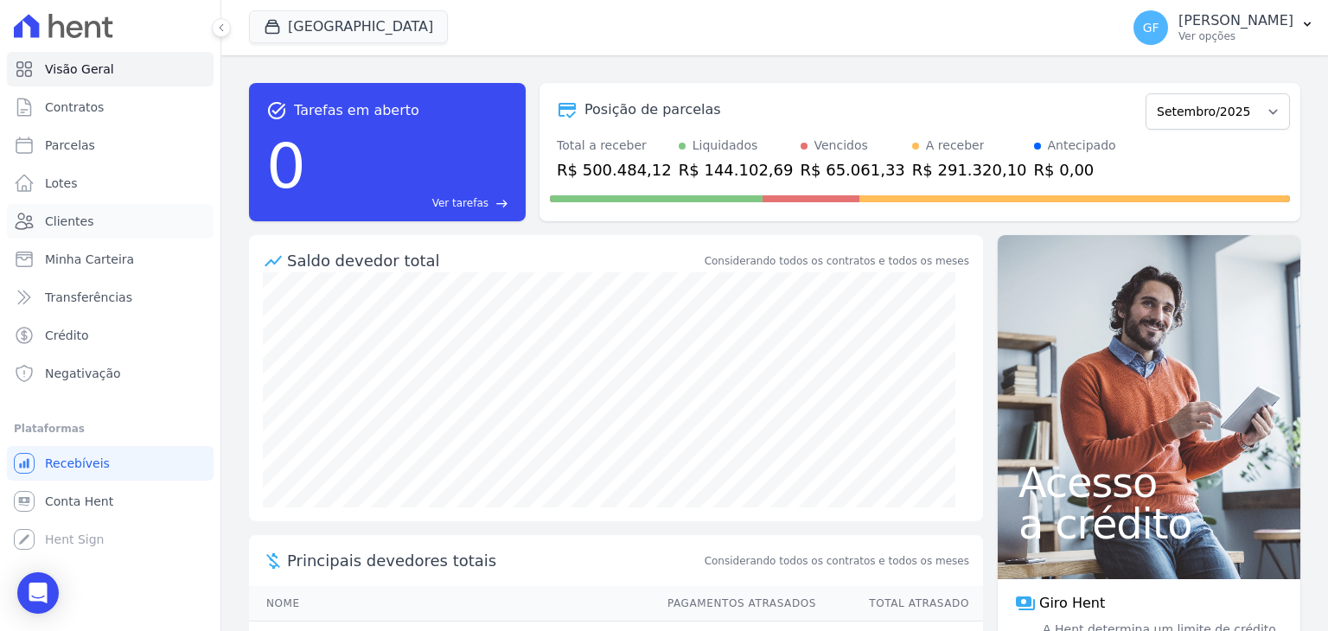
click at [65, 221] on span "Clientes" at bounding box center [69, 221] width 48 height 17
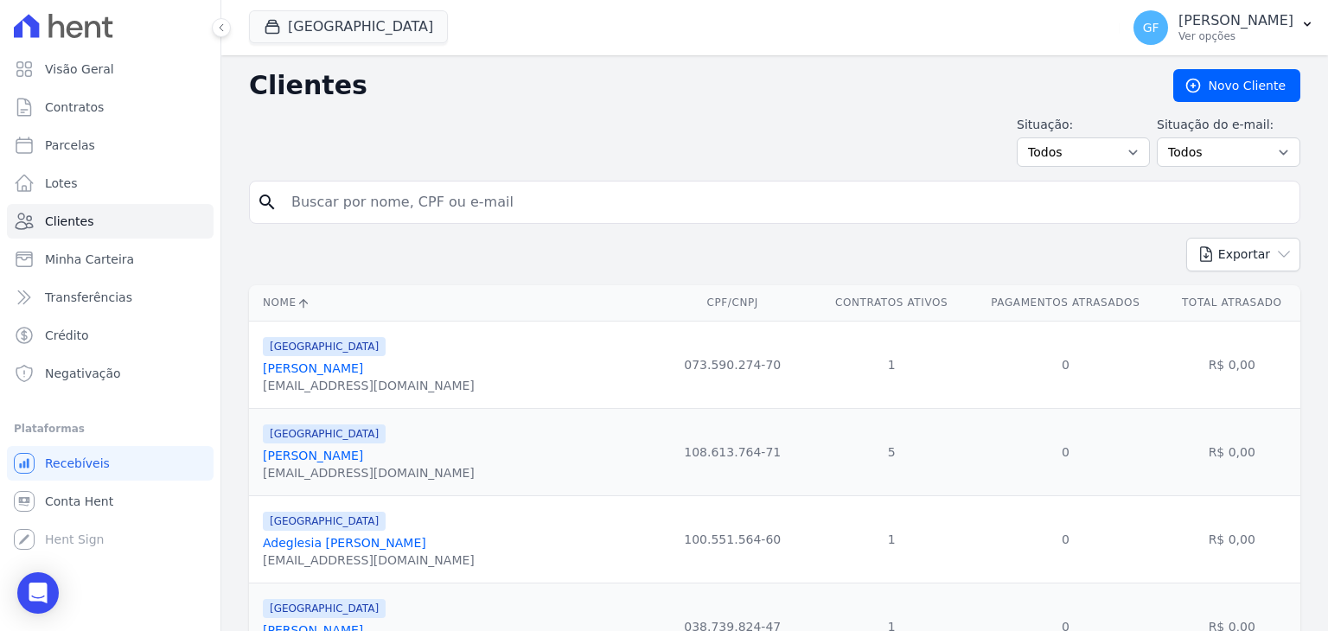
click at [360, 212] on input "search" at bounding box center [786, 202] width 1011 height 35
paste input "[PERSON_NAME]"
type input "[PERSON_NAME]"
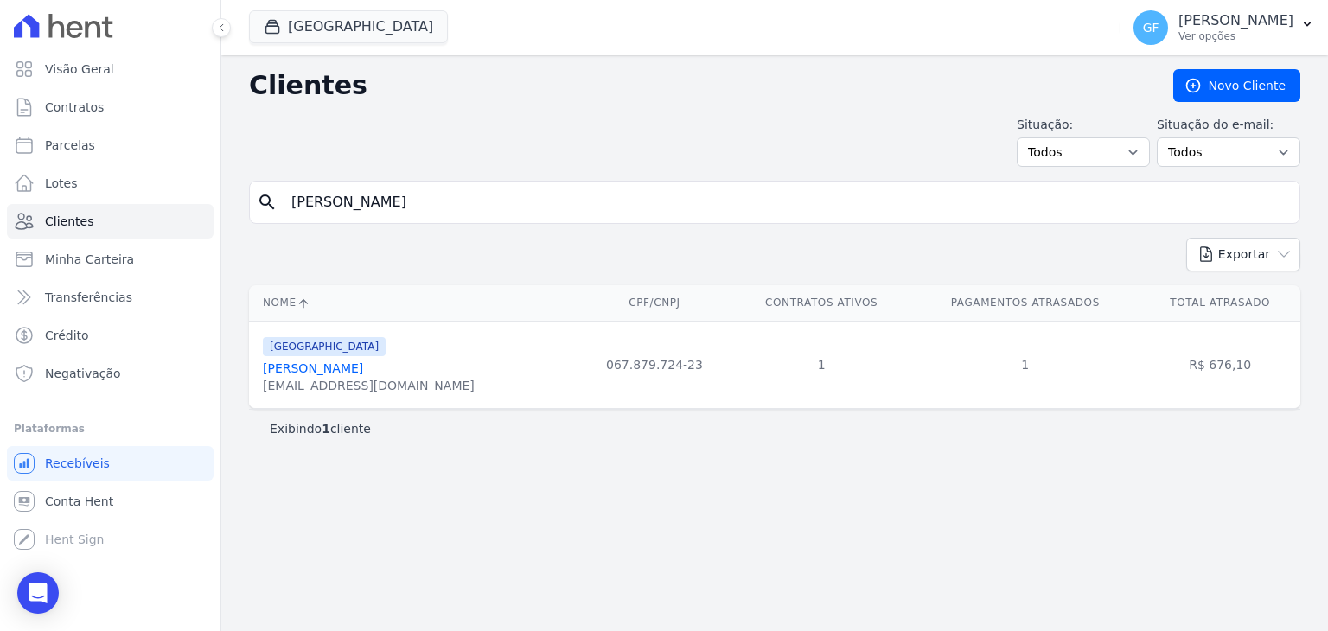
click at [363, 373] on link "[PERSON_NAME]" at bounding box center [313, 368] width 100 height 14
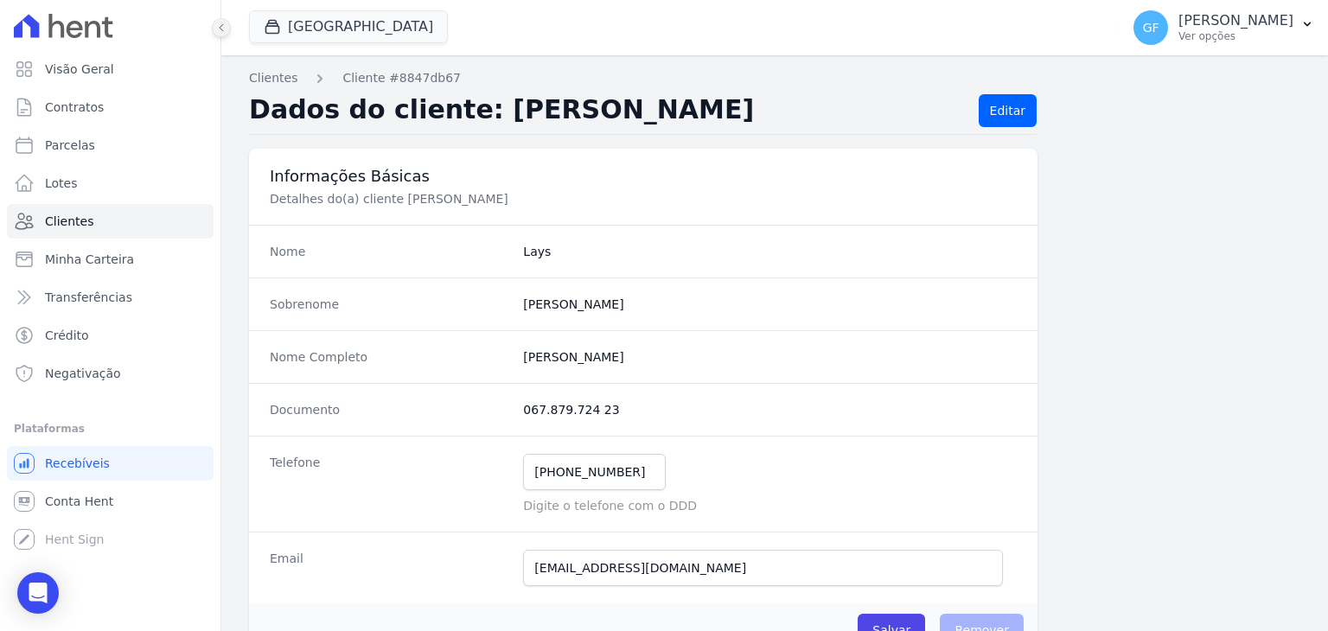
click at [218, 29] on icon at bounding box center [221, 27] width 10 height 10
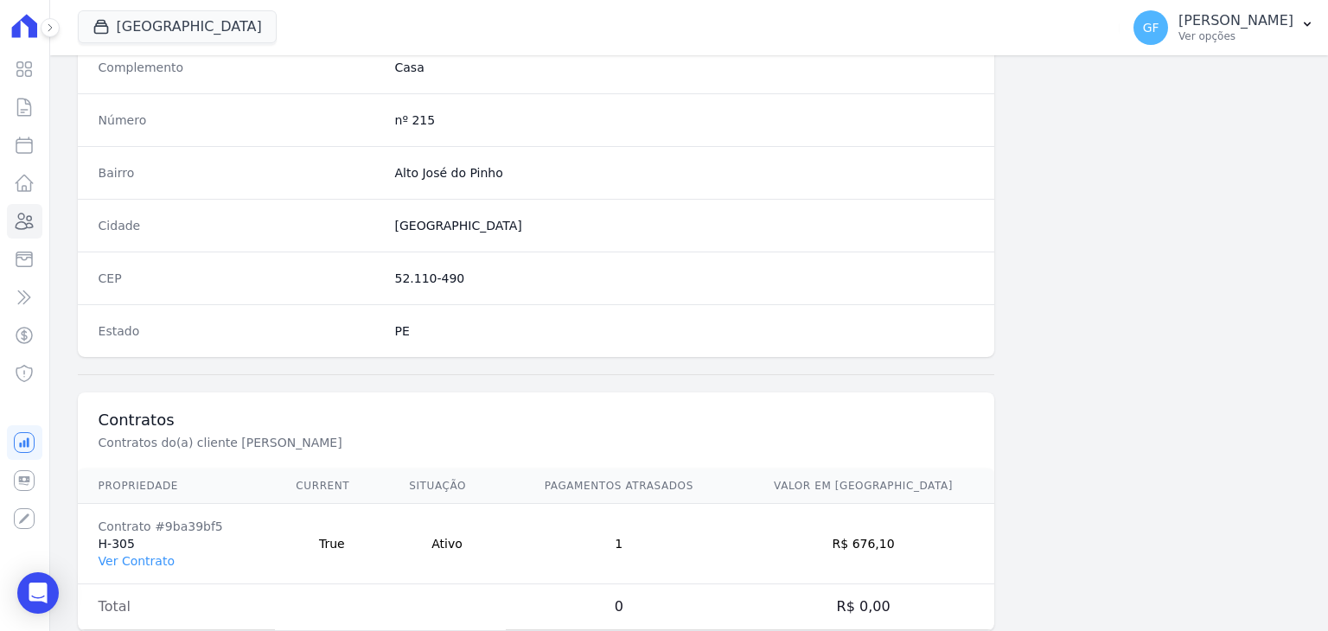
scroll to position [981, 0]
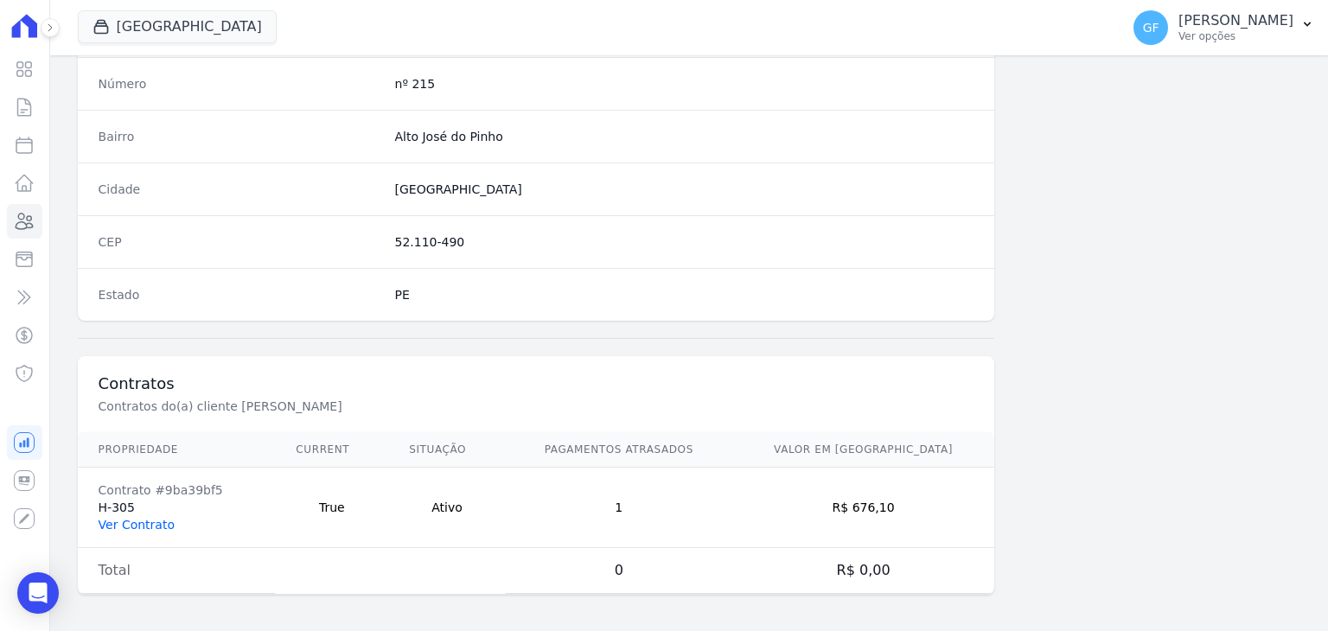
click at [145, 518] on link "Ver Contrato" at bounding box center [137, 525] width 76 height 14
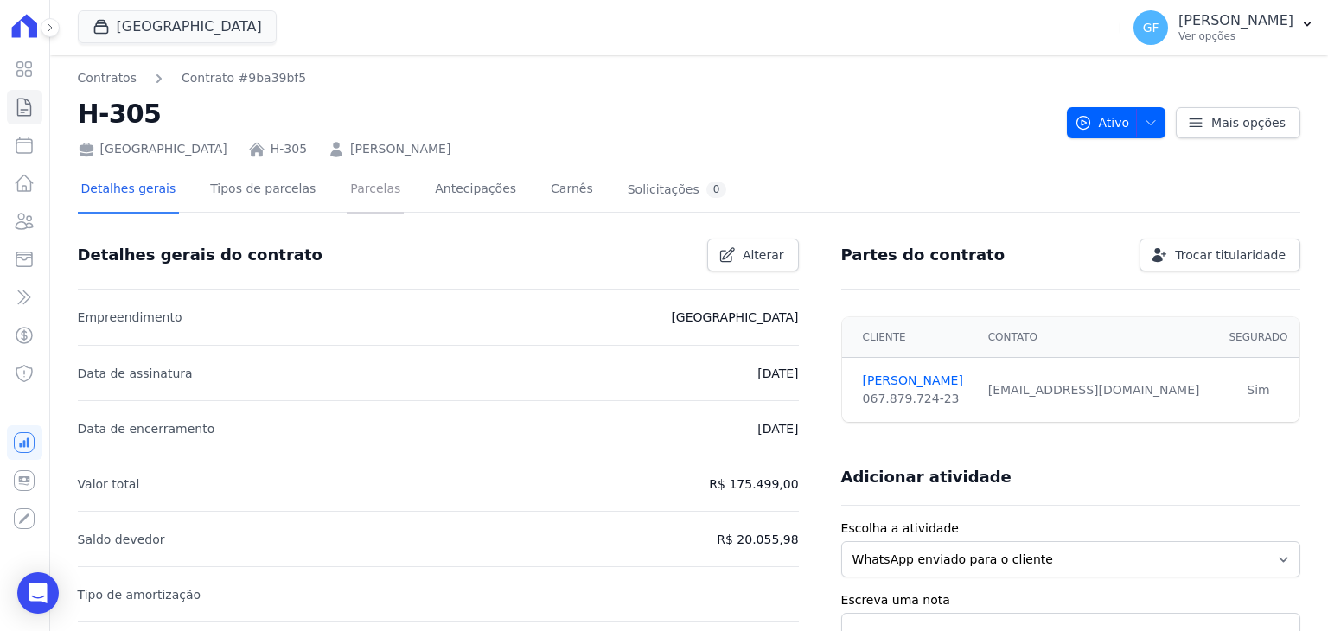
click at [347, 177] on link "Parcelas" at bounding box center [375, 191] width 57 height 46
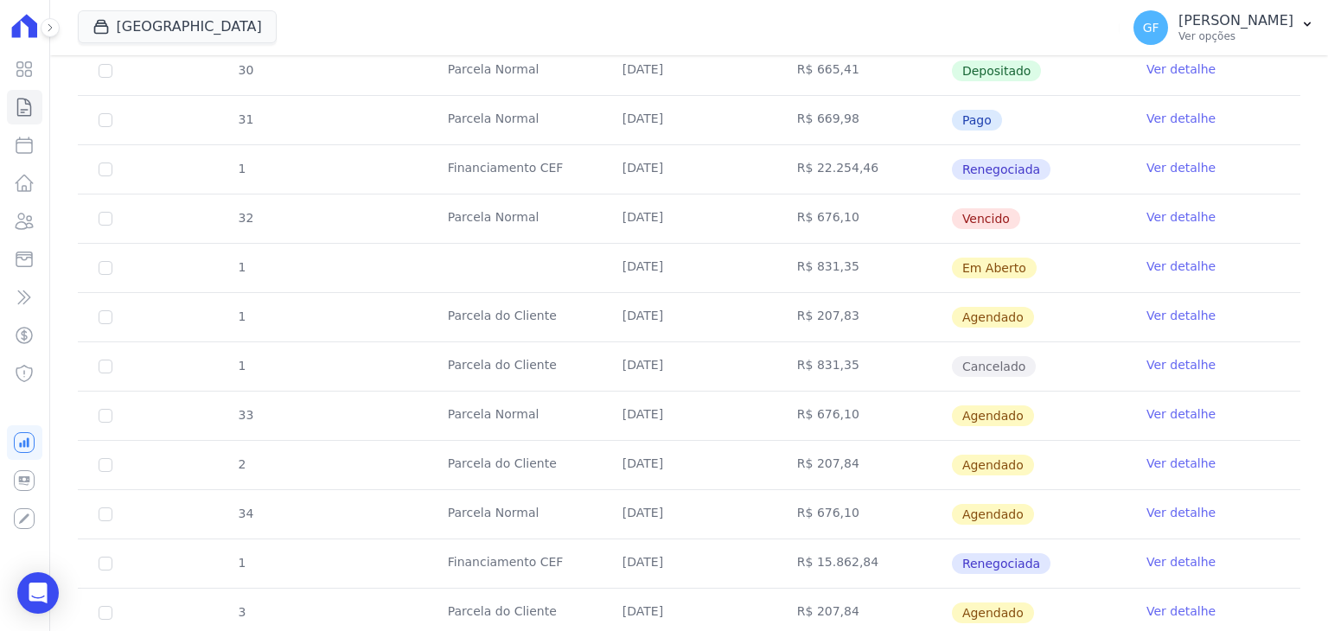
scroll to position [763, 0]
drag, startPoint x: 606, startPoint y: 193, endPoint x: 1041, endPoint y: 205, distance: 435.0
click at [1041, 205] on tr "32 [GEOGRAPHIC_DATA] [DATE] R$ 676,10 [GEOGRAPHIC_DATA] Ver detalhe" at bounding box center [689, 219] width 1222 height 49
drag, startPoint x: 622, startPoint y: 304, endPoint x: 1006, endPoint y: 299, distance: 383.9
click at [1006, 299] on tr "1 [GEOGRAPHIC_DATA] [DATE] R$ 207,83 [GEOGRAPHIC_DATA] Ver detalhe" at bounding box center [689, 318] width 1222 height 49
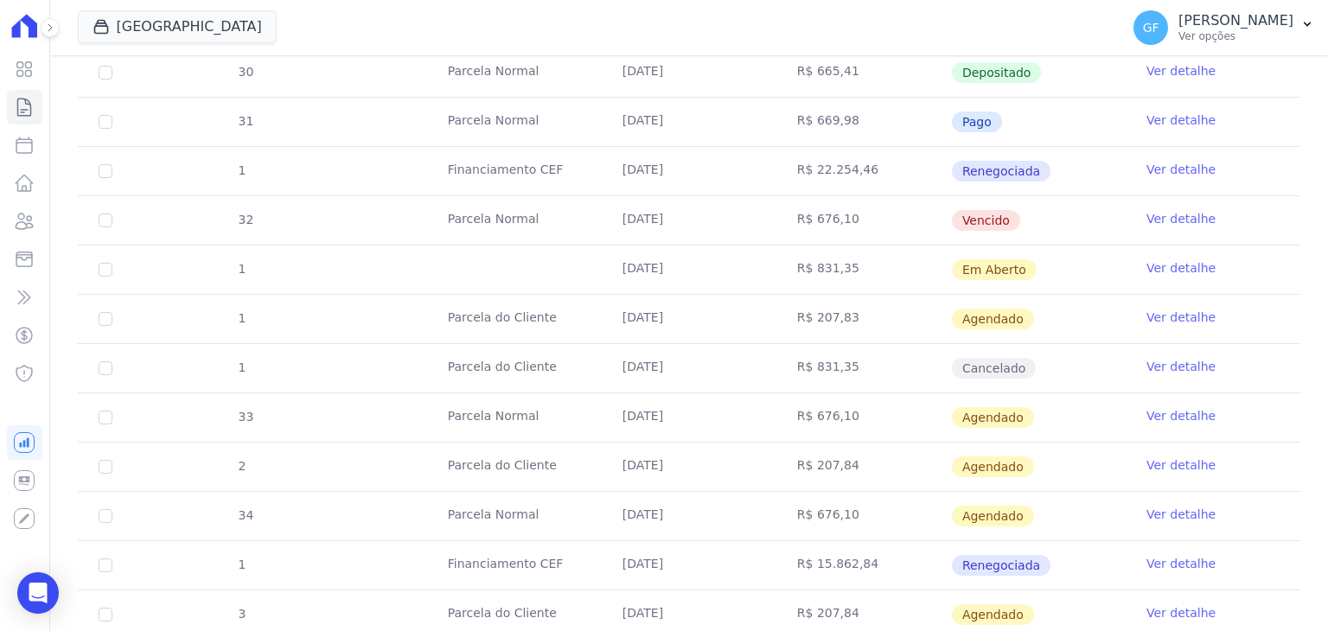
click at [1051, 300] on td "Agendado" at bounding box center [1038, 319] width 175 height 48
click at [1146, 309] on link "Ver detalhe" at bounding box center [1180, 317] width 69 height 17
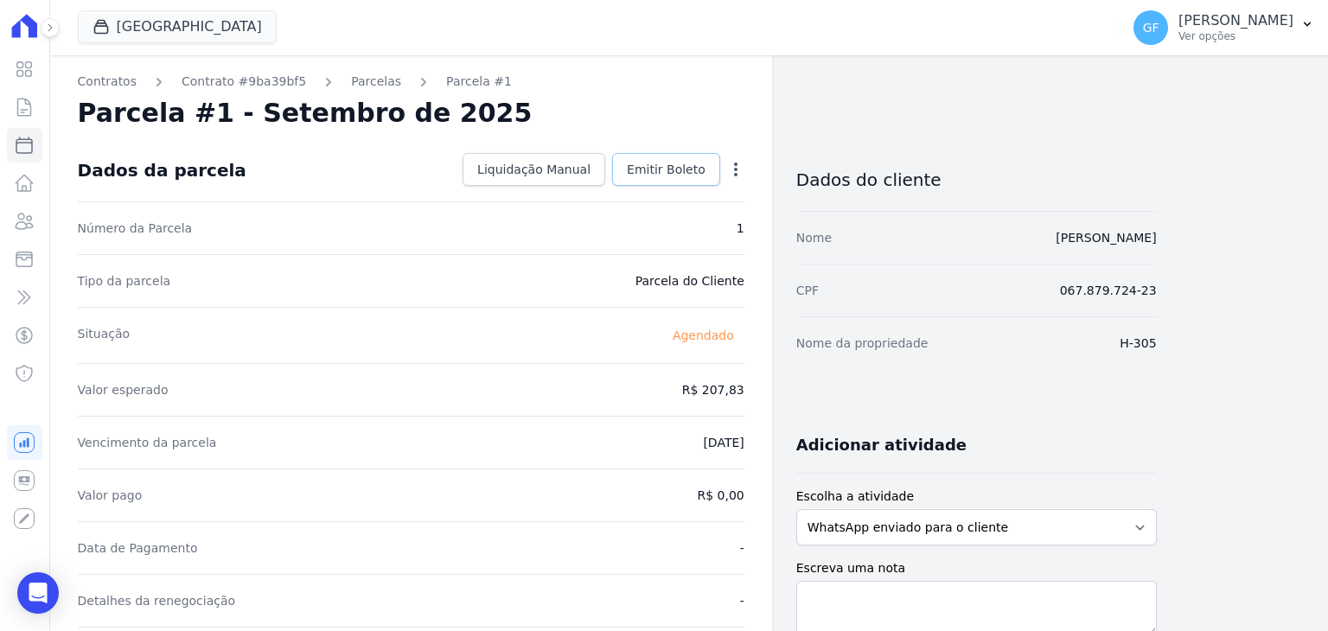
click at [667, 167] on span "Emitir Boleto" at bounding box center [666, 169] width 79 height 17
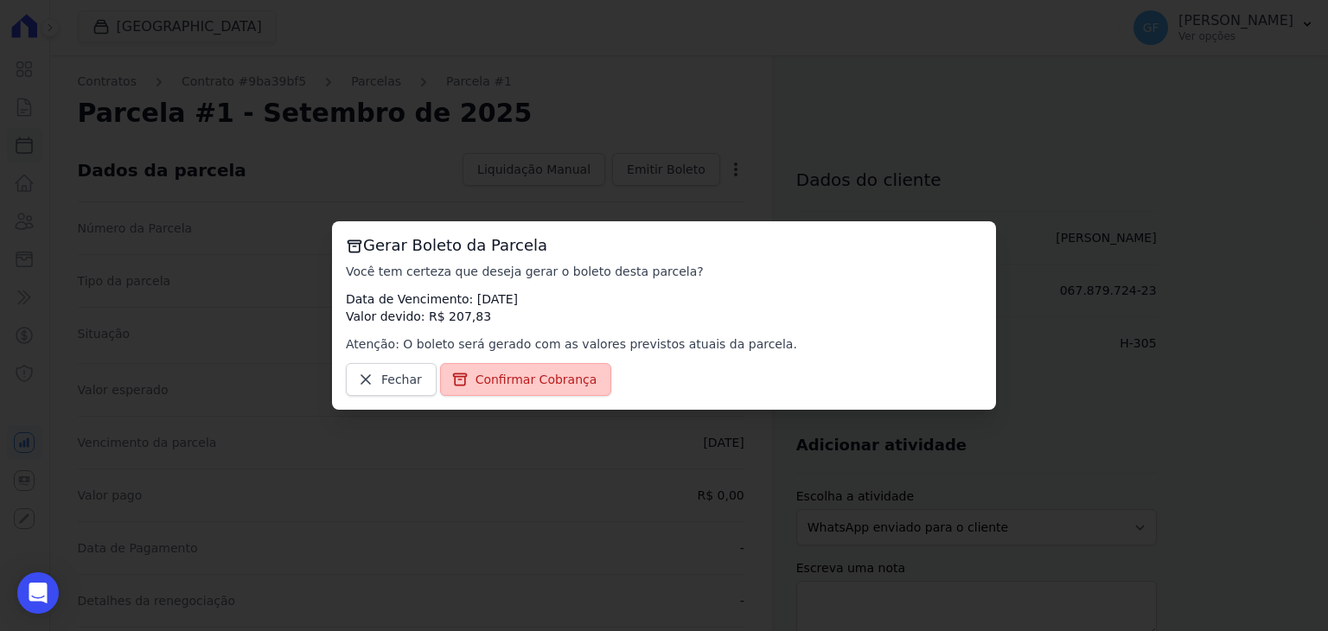
click at [554, 374] on span "Confirmar Cobrança" at bounding box center [536, 379] width 122 height 17
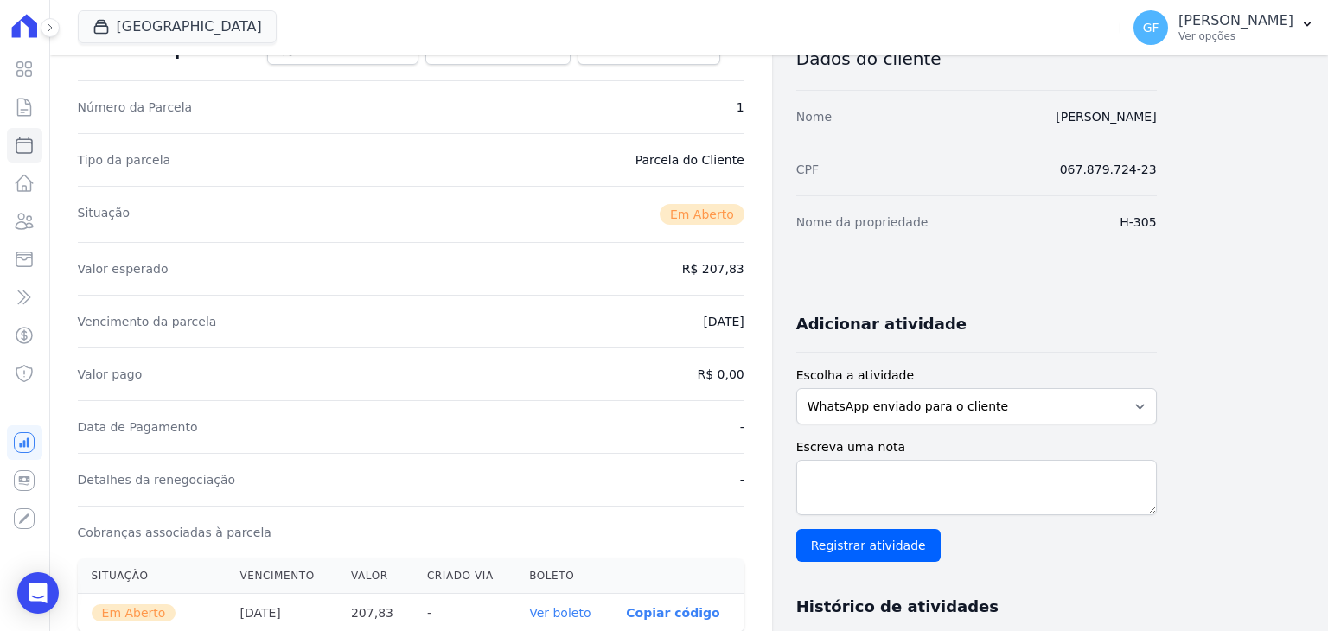
scroll to position [432, 0]
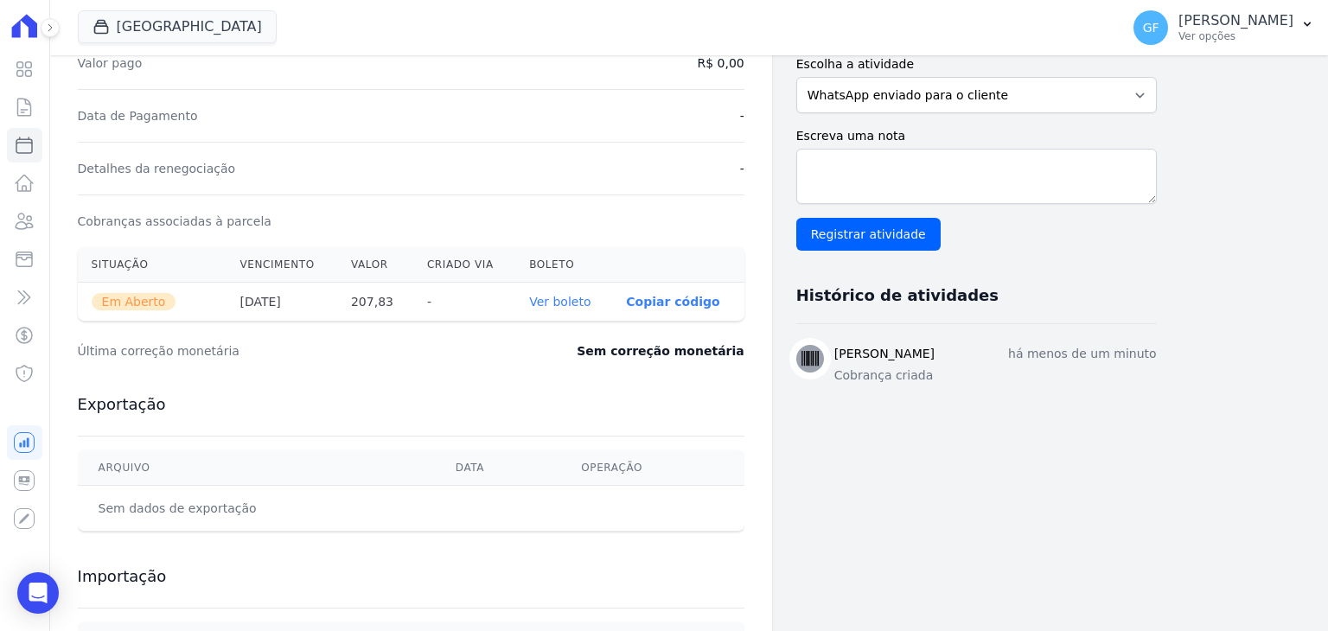
click at [552, 305] on link "Ver boleto" at bounding box center [559, 302] width 61 height 14
